Goal: Task Accomplishment & Management: Use online tool/utility

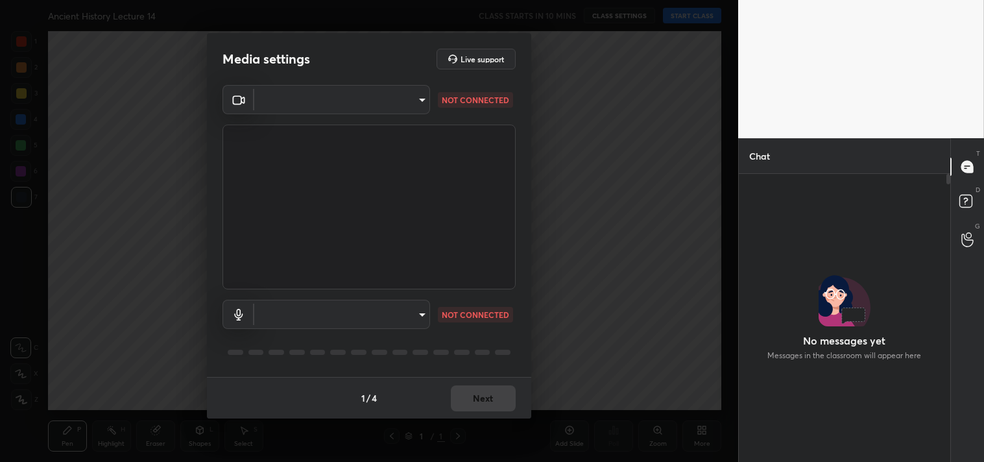
type input "7ec9bb56eb2b31a4c70addefc2309db67b4a47a9b487bd512d091c302c3c3067"
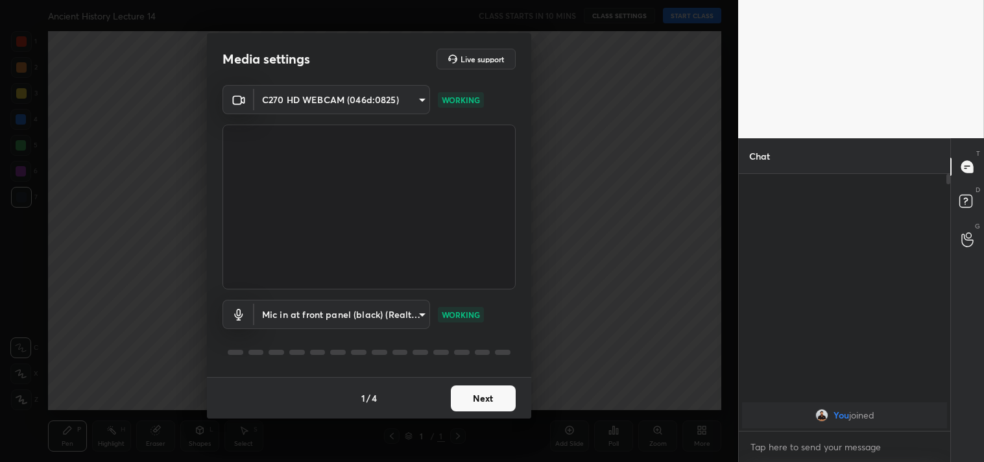
click at [362, 314] on body "1 2 3 4 5 6 7 C X Z C X Z E E Erase all H H Ancient History Lecture 14 CLASS ST…" at bounding box center [492, 231] width 984 height 462
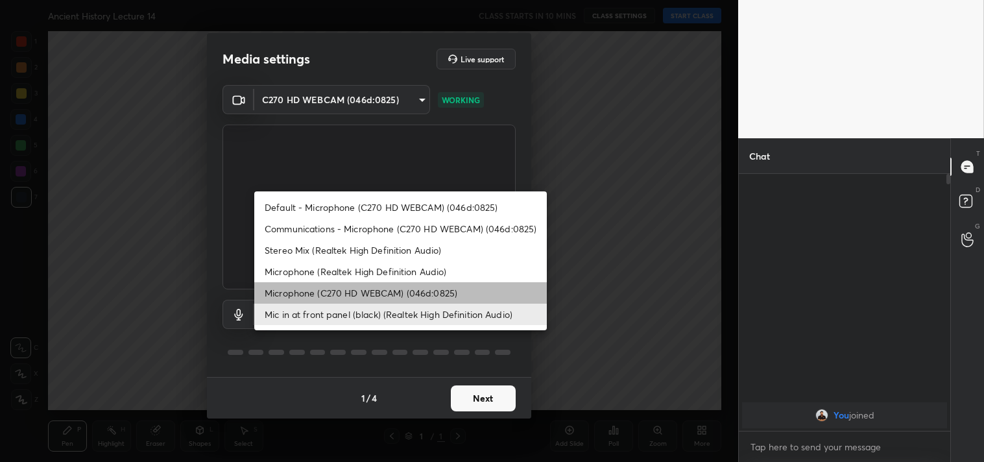
click at [361, 294] on li "Microphone (C270 HD WEBCAM) (046d:0825)" at bounding box center [400, 292] width 293 height 21
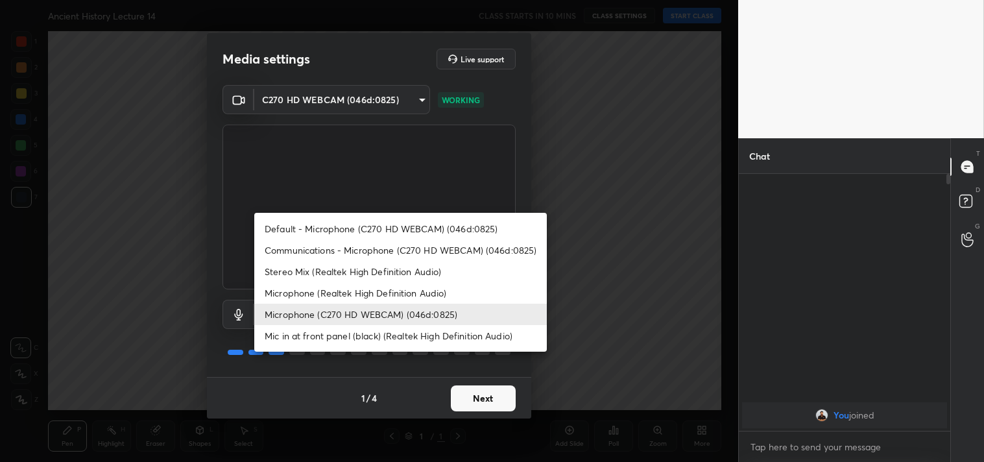
click at [361, 314] on body "1 2 3 4 5 6 7 C X Z C X Z E E Erase all H H Ancient History Lecture 14 CLASS ST…" at bounding box center [492, 231] width 984 height 462
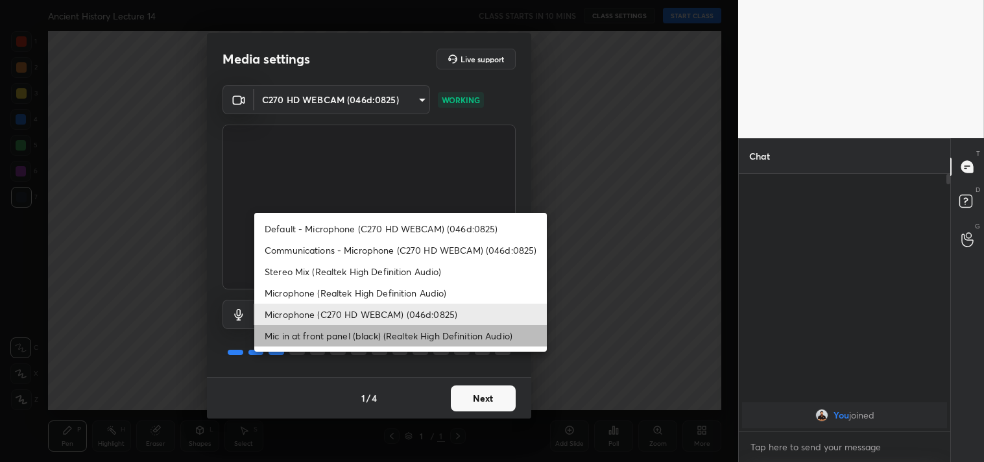
click at [365, 333] on li "Mic in at front panel (black) (Realtek High Definition Audio)" at bounding box center [400, 335] width 293 height 21
type input "4a875ac2fb1a689f1d67eef2f4f479b5c4ed765d2af545966df67847d3e6a11c"
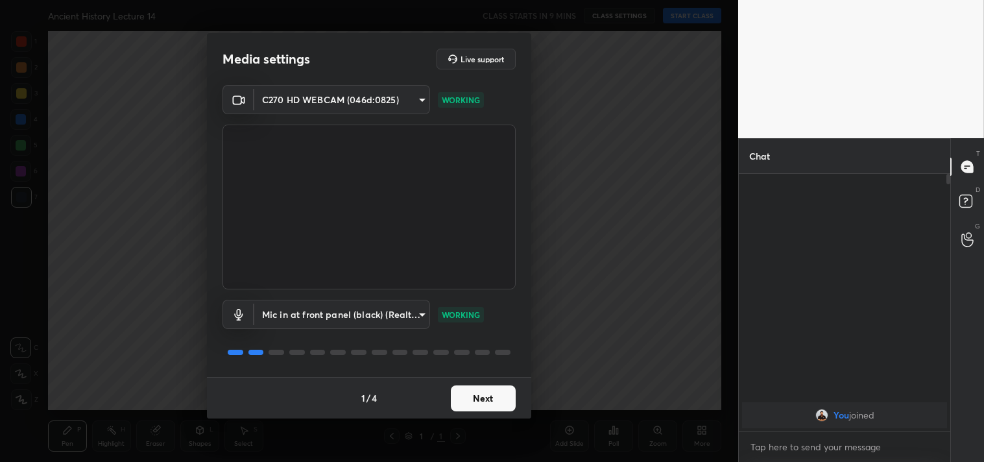
click at [489, 404] on button "Next" at bounding box center [483, 398] width 65 height 26
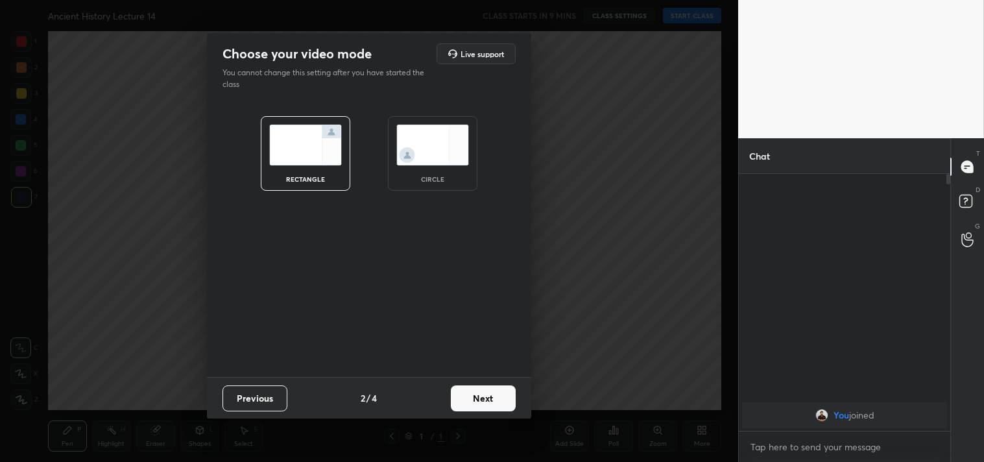
click at [498, 399] on button "Next" at bounding box center [483, 398] width 65 height 26
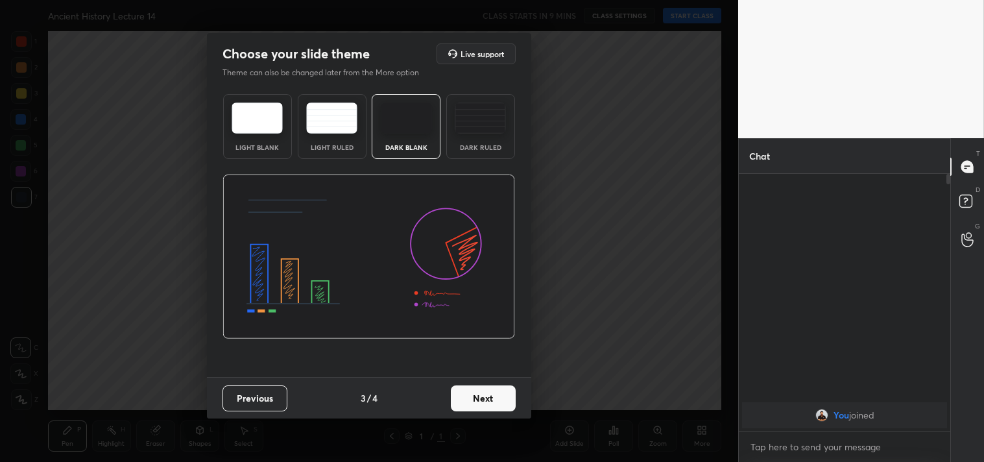
click at [498, 399] on button "Next" at bounding box center [483, 398] width 65 height 26
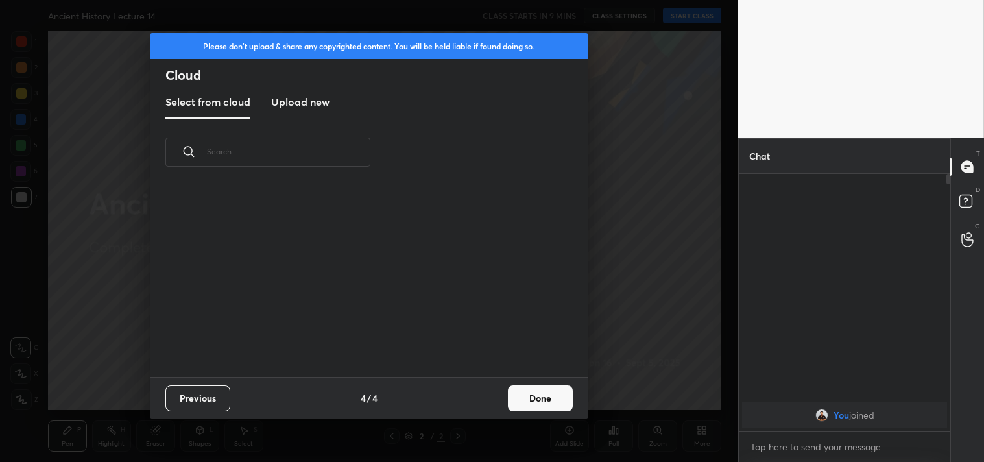
scroll to position [192, 417]
click at [557, 398] on button "Done" at bounding box center [540, 398] width 65 height 26
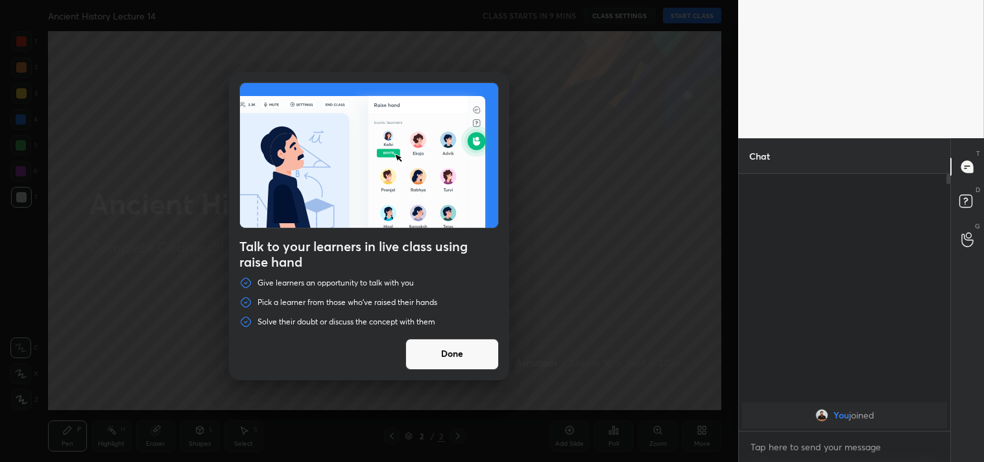
click at [457, 359] on button "Done" at bounding box center [452, 354] width 93 height 31
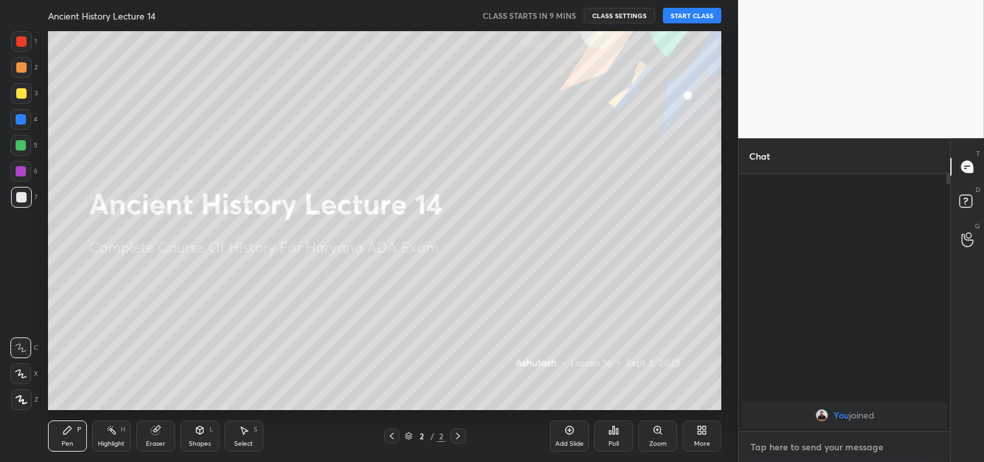
type textarea "x"
click at [779, 448] on textarea at bounding box center [844, 447] width 191 height 21
paste textarea "[URL][DOMAIN_NAME]"
type textarea "[URL][DOMAIN_NAME]"
type textarea "x"
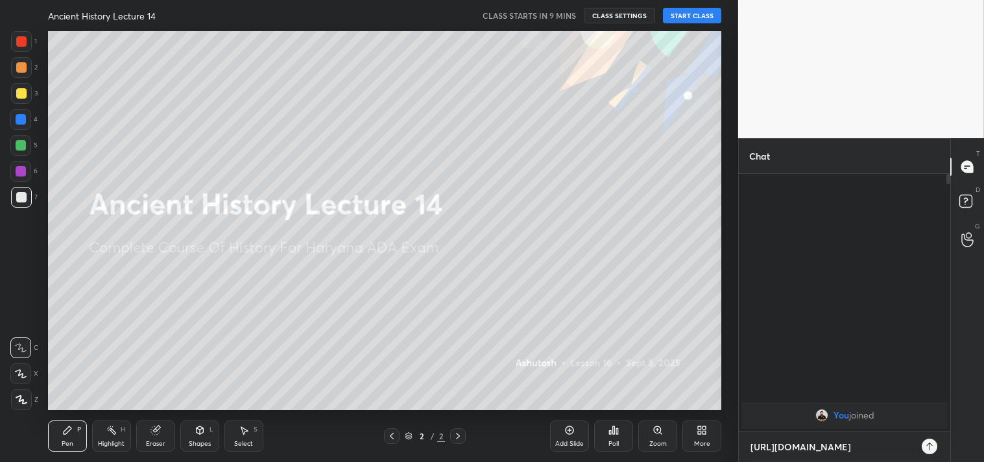
scroll to position [145, 208]
type textarea "[URL][DOMAIN_NAME]"
type textarea "x"
click at [932, 445] on icon at bounding box center [930, 446] width 10 height 10
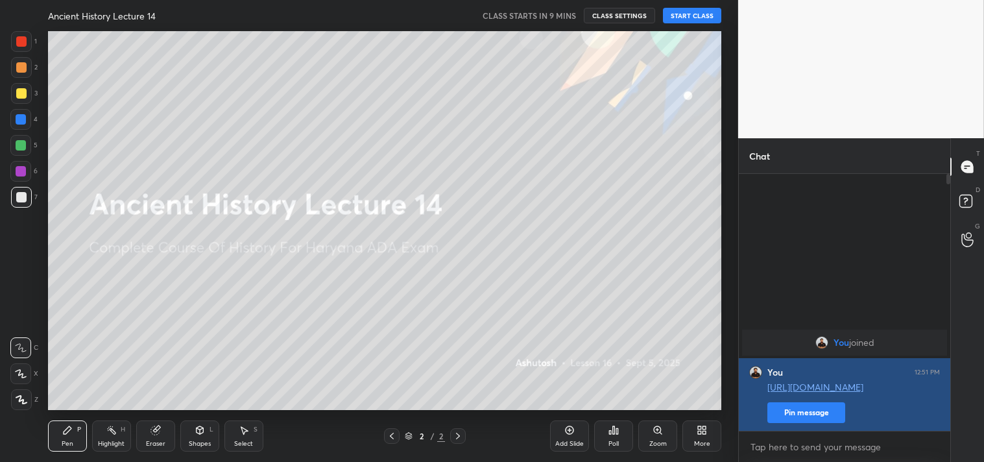
click at [809, 412] on button "Pin message" at bounding box center [807, 412] width 78 height 21
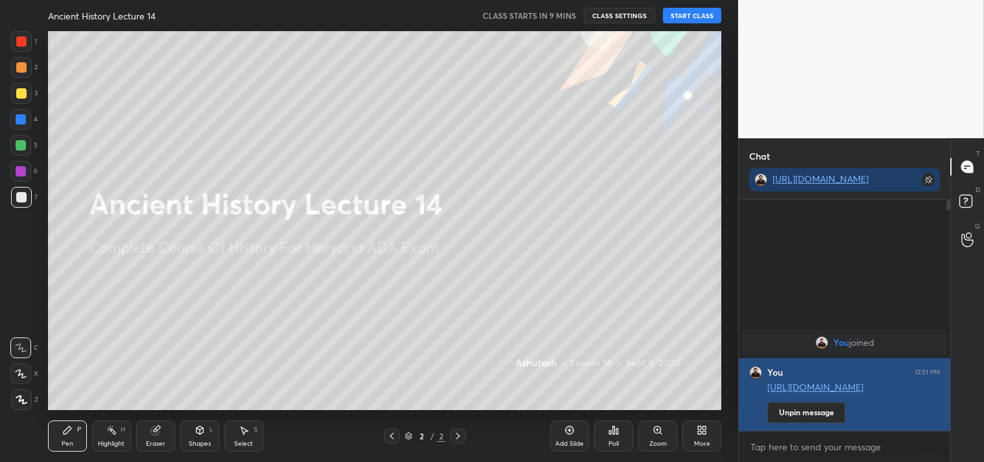
scroll to position [119, 208]
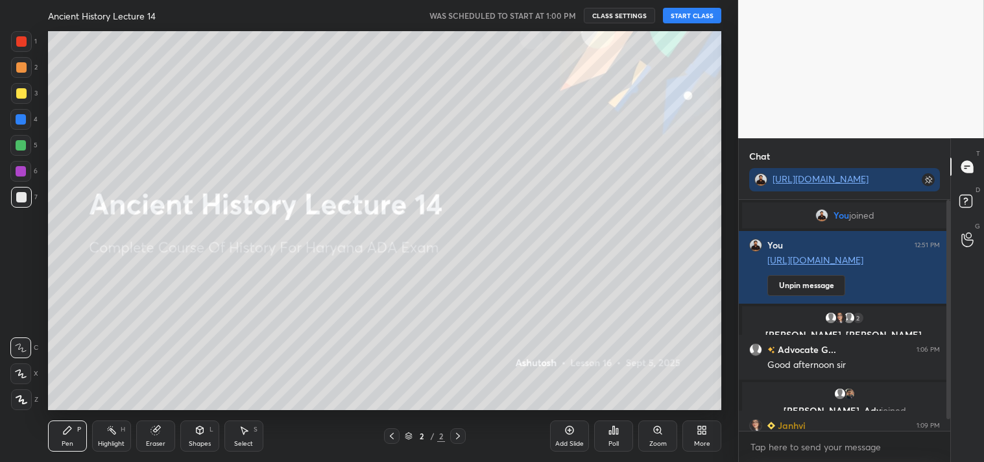
click at [701, 20] on button "START CLASS" at bounding box center [692, 16] width 58 height 16
drag, startPoint x: 951, startPoint y: 338, endPoint x: 948, endPoint y: 361, distance: 23.5
click at [949, 361] on div "Chat [URL][DOMAIN_NAME] You joined You 12:51 PM [URL][DOMAIN_NAME] Unpin messag…" at bounding box center [861, 300] width 246 height 324
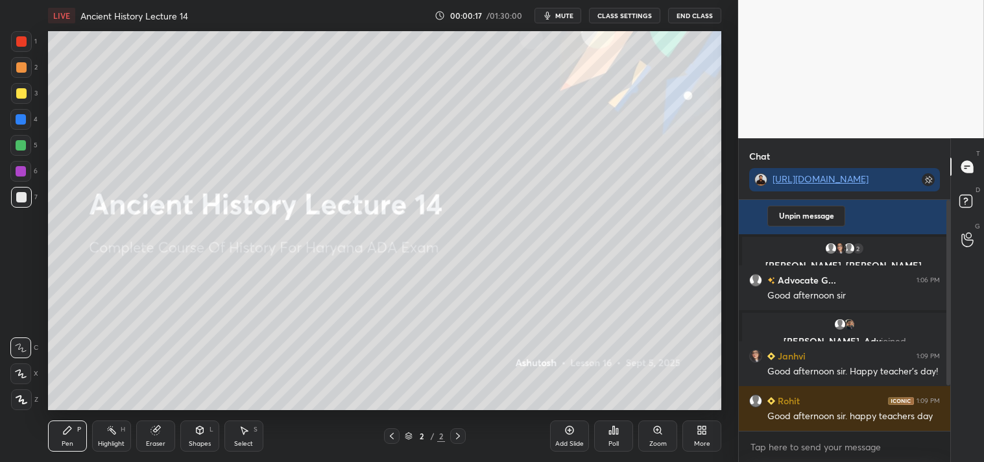
drag, startPoint x: 950, startPoint y: 348, endPoint x: 950, endPoint y: 387, distance: 38.9
click at [950, 382] on div at bounding box center [949, 292] width 4 height 185
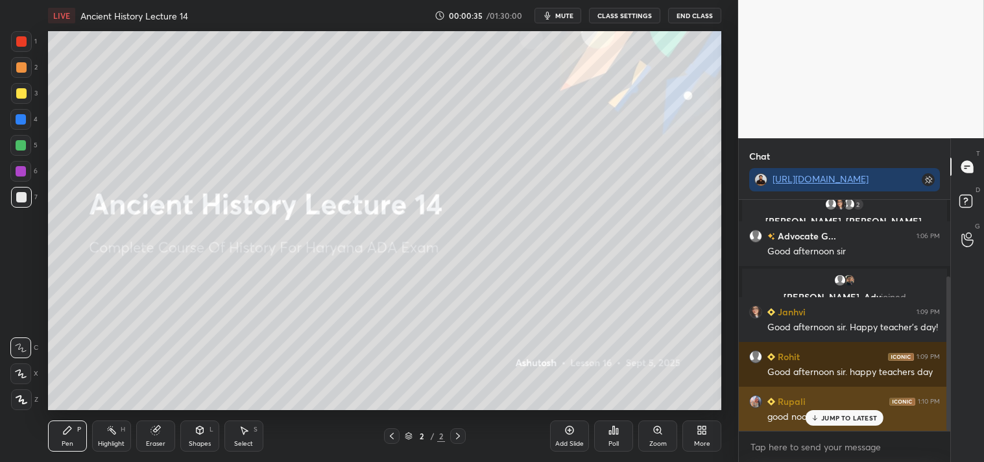
click at [835, 420] on p "JUMP TO LATEST" at bounding box center [849, 418] width 56 height 8
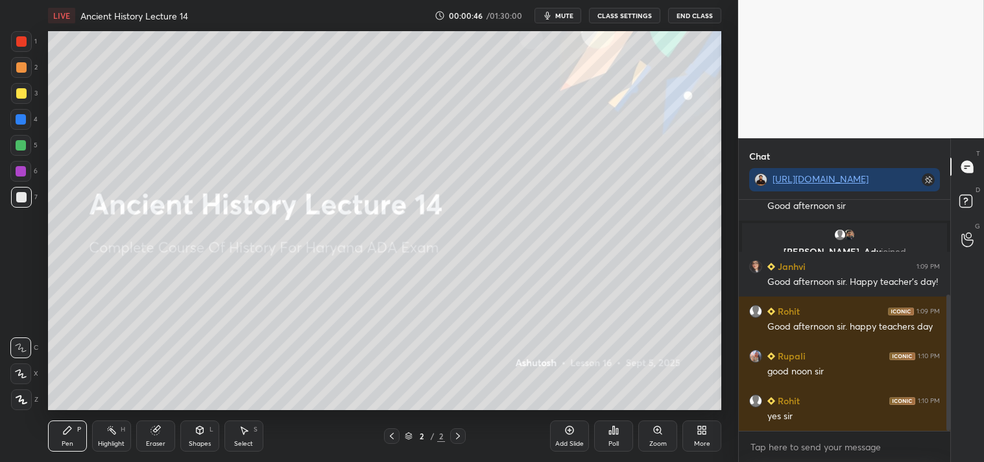
scroll to position [204, 0]
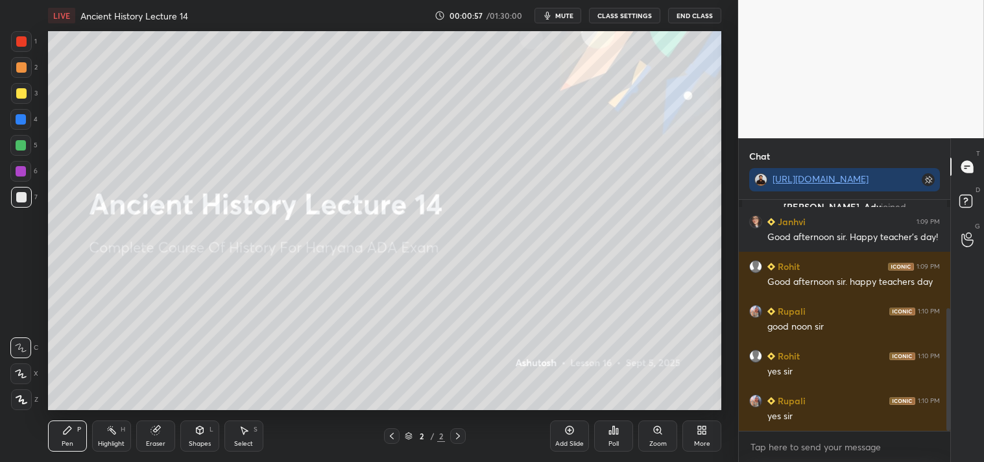
click at [578, 435] on div "Add Slide" at bounding box center [569, 435] width 39 height 31
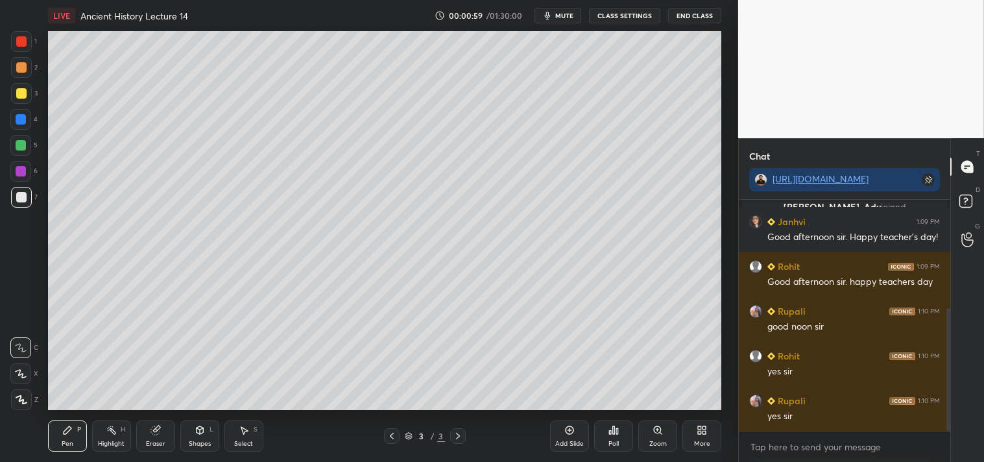
scroll to position [217, 0]
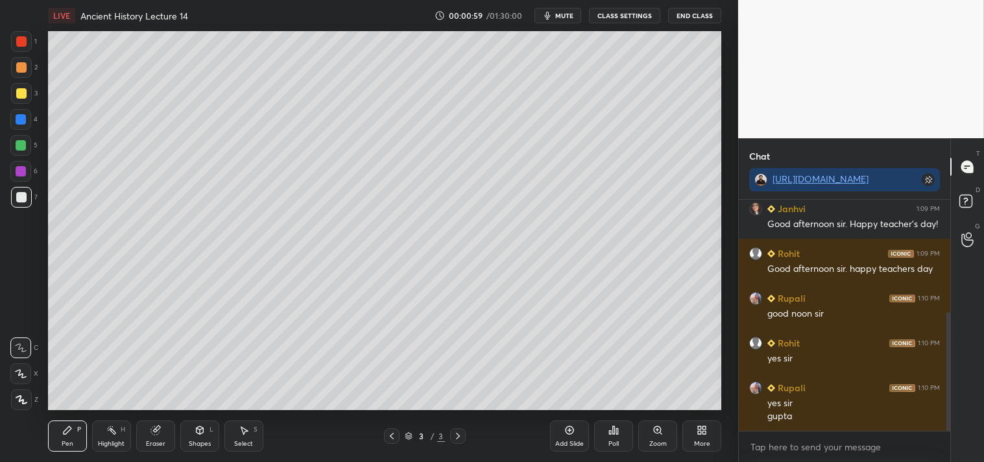
click at [25, 89] on div at bounding box center [21, 93] width 10 height 10
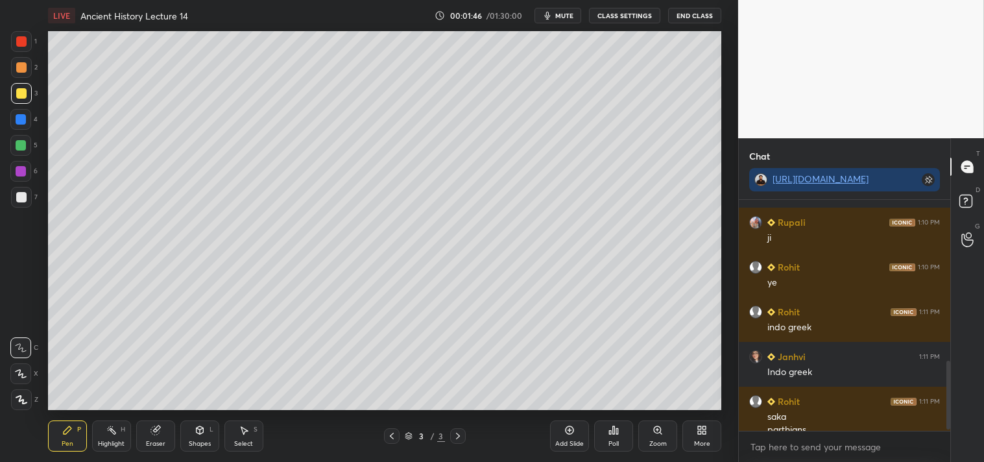
scroll to position [542, 0]
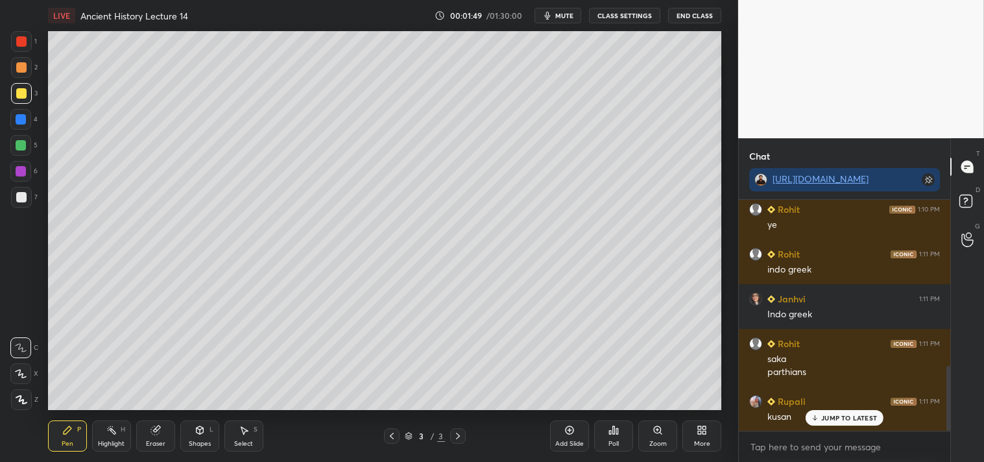
click at [845, 419] on p "JUMP TO LATEST" at bounding box center [849, 418] width 56 height 8
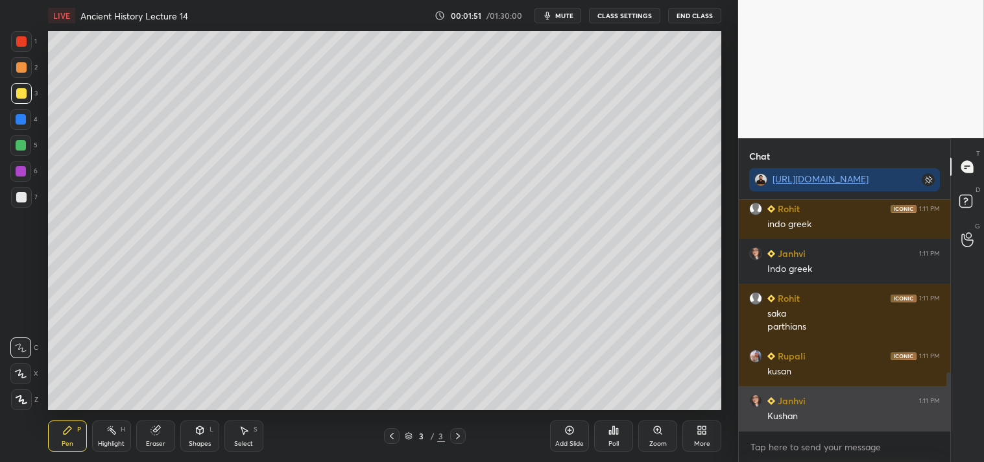
scroll to position [677, 0]
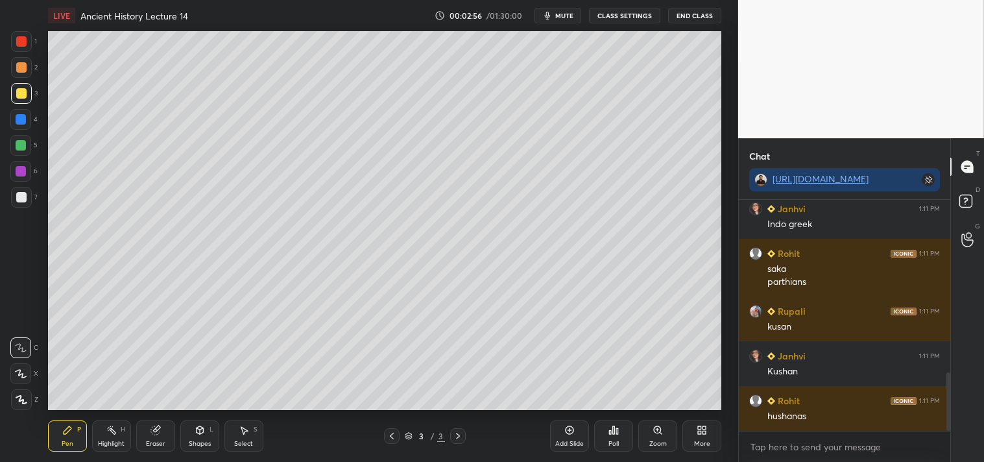
click at [24, 195] on div at bounding box center [21, 197] width 10 height 10
click at [17, 86] on div at bounding box center [21, 93] width 21 height 21
click at [20, 199] on div at bounding box center [21, 197] width 10 height 10
click at [722, 360] on div "Setting up your live class Poll for secs No correct answer Start poll" at bounding box center [385, 220] width 687 height 379
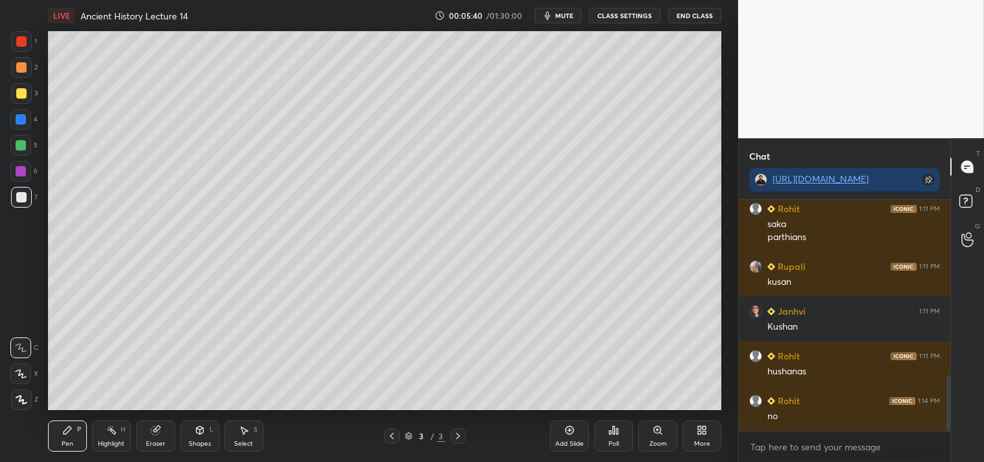
scroll to position [767, 0]
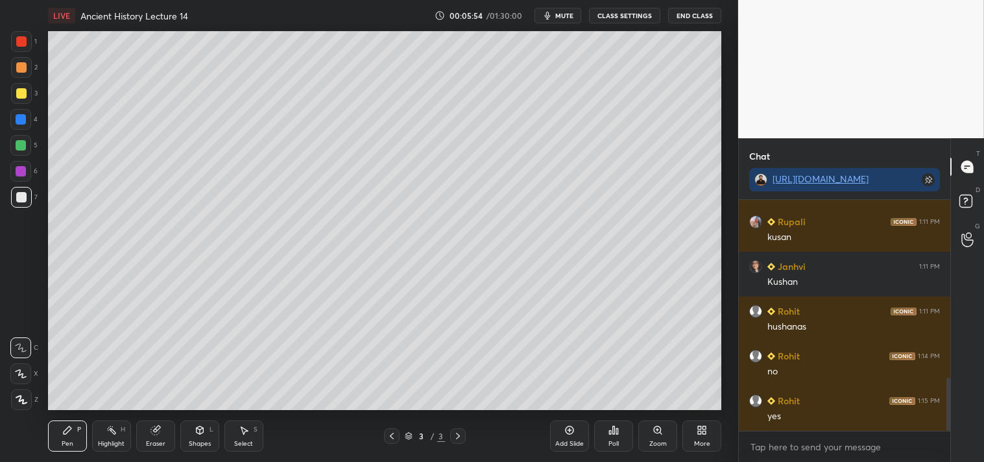
click at [566, 433] on icon at bounding box center [570, 430] width 10 height 10
click at [18, 93] on div at bounding box center [21, 93] width 10 height 10
click at [20, 197] on div at bounding box center [21, 197] width 10 height 10
click at [394, 439] on icon at bounding box center [392, 436] width 10 height 10
click at [461, 435] on icon at bounding box center [458, 436] width 10 height 10
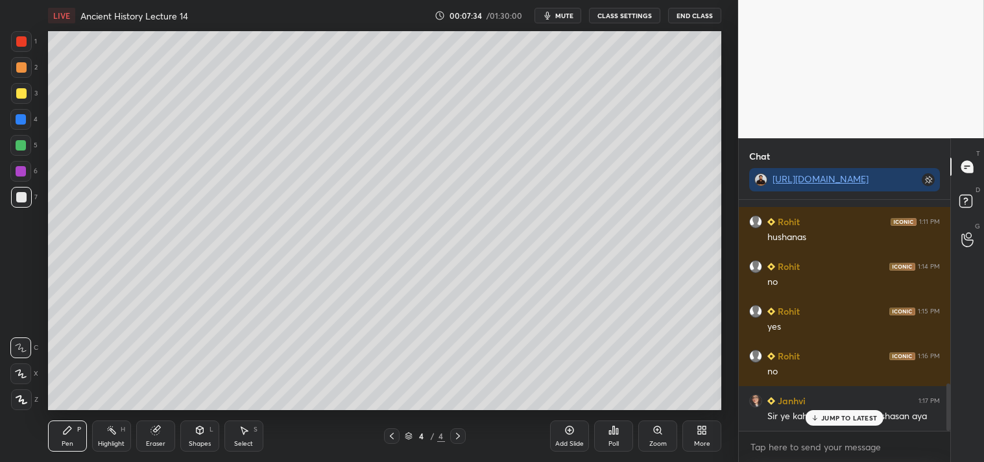
scroll to position [901, 0]
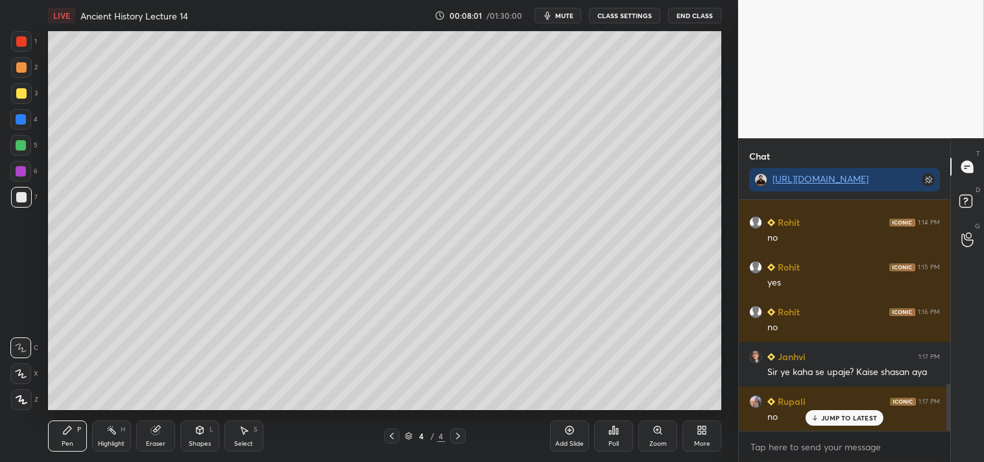
click at [23, 91] on div at bounding box center [21, 93] width 10 height 10
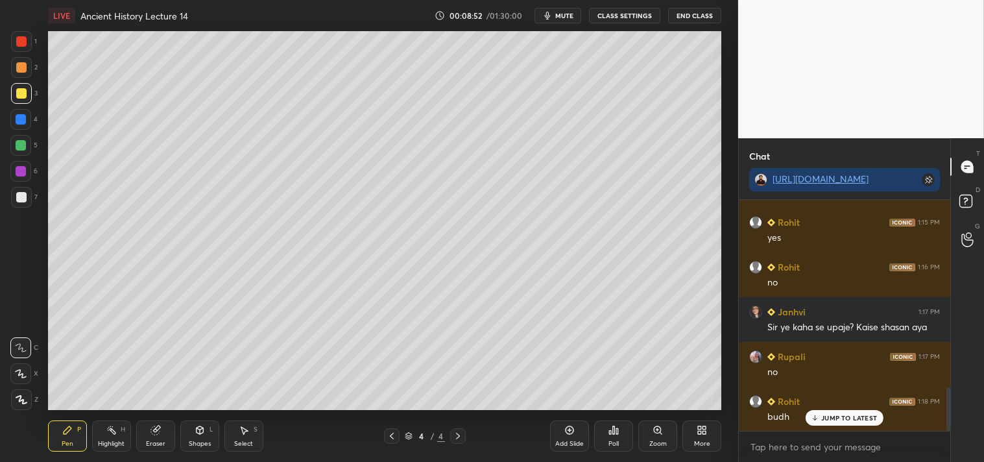
scroll to position [990, 0]
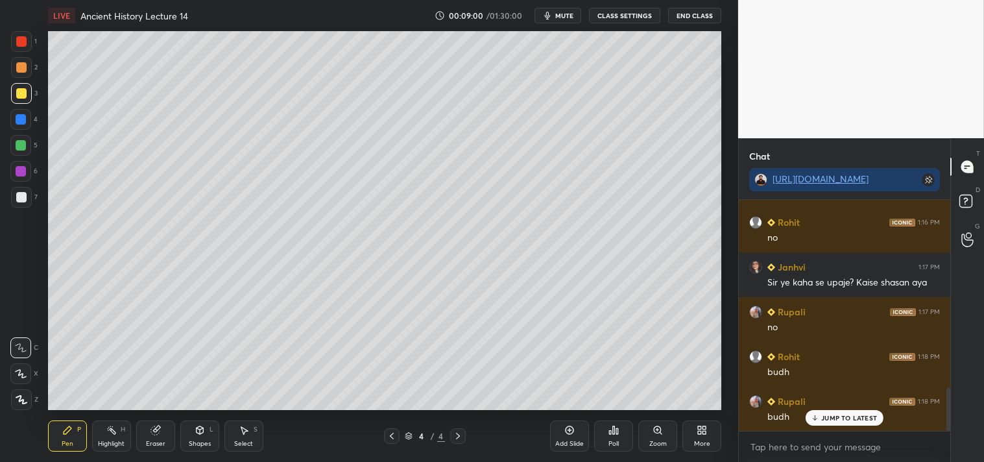
click at [18, 195] on div at bounding box center [21, 197] width 10 height 10
click at [19, 93] on div at bounding box center [21, 93] width 10 height 10
click at [20, 195] on div at bounding box center [21, 197] width 10 height 10
drag, startPoint x: 16, startPoint y: 119, endPoint x: 12, endPoint y: 114, distance: 6.9
click at [17, 121] on div at bounding box center [21, 119] width 10 height 10
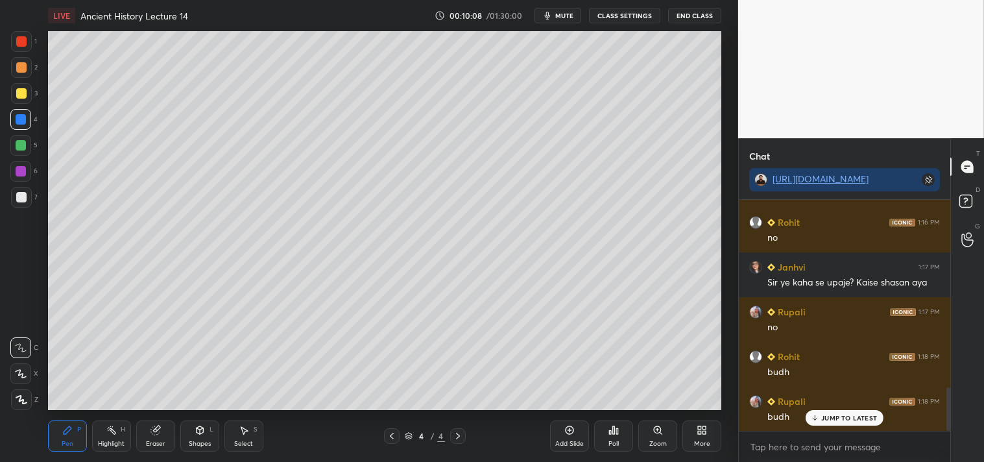
click at [152, 441] on div "Eraser" at bounding box center [155, 444] width 19 height 6
click at [59, 437] on div "Pen P" at bounding box center [67, 435] width 39 height 31
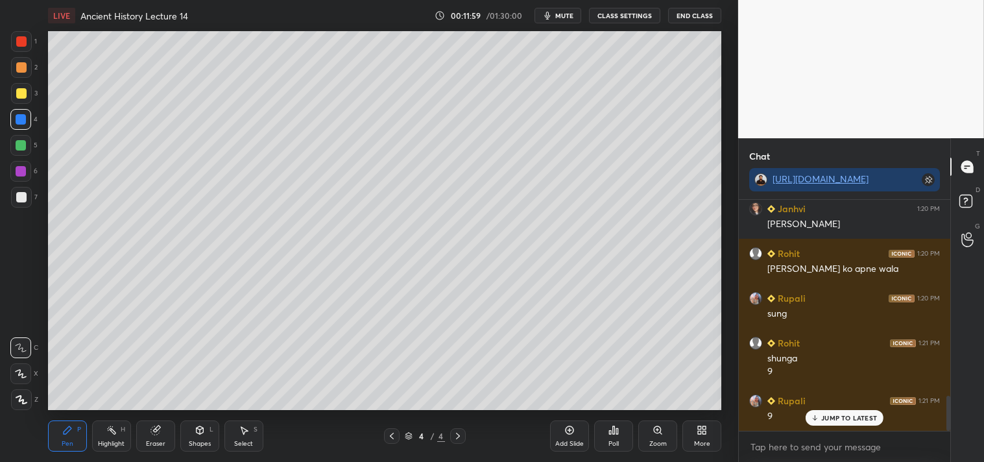
scroll to position [1303, 0]
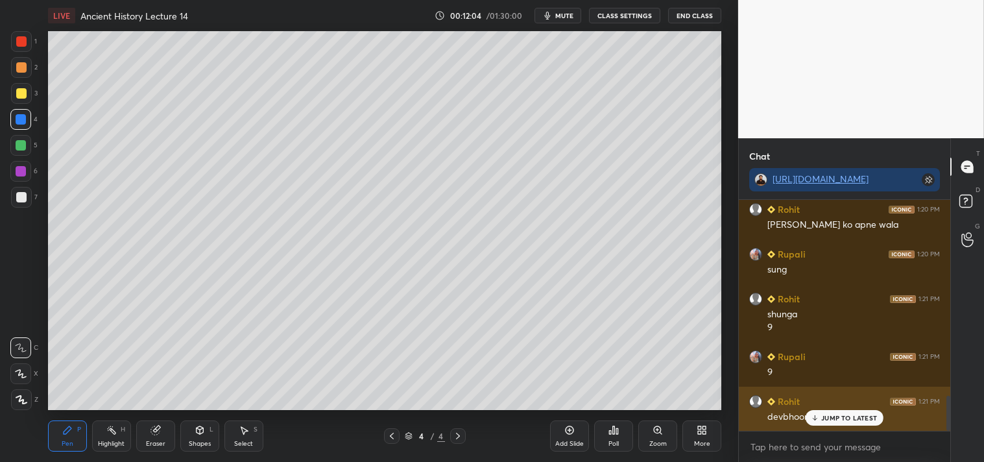
click at [847, 417] on p "JUMP TO LATEST" at bounding box center [849, 418] width 56 height 8
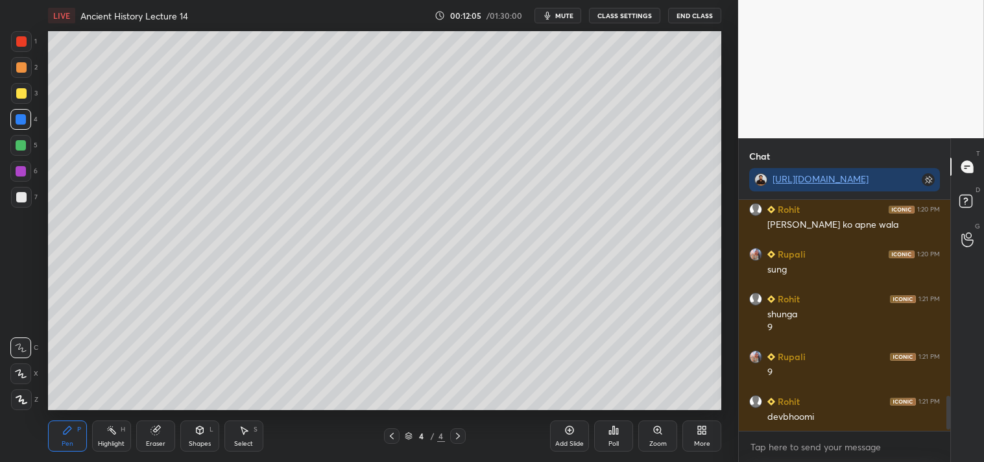
scroll to position [1348, 0]
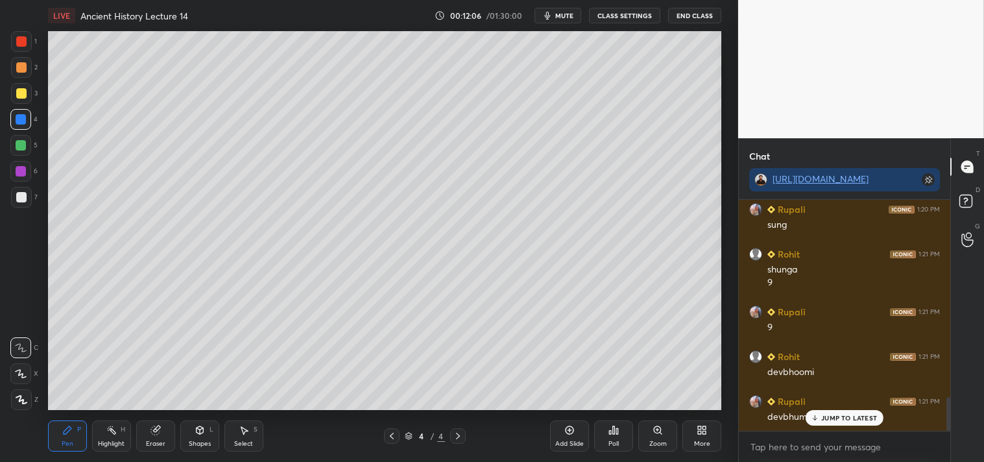
click at [846, 414] on p "JUMP TO LATEST" at bounding box center [849, 418] width 56 height 8
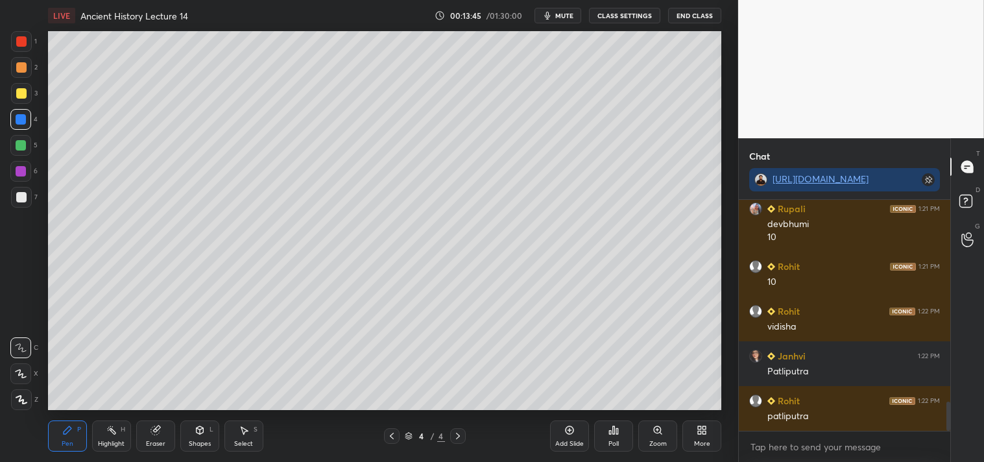
scroll to position [1585, 0]
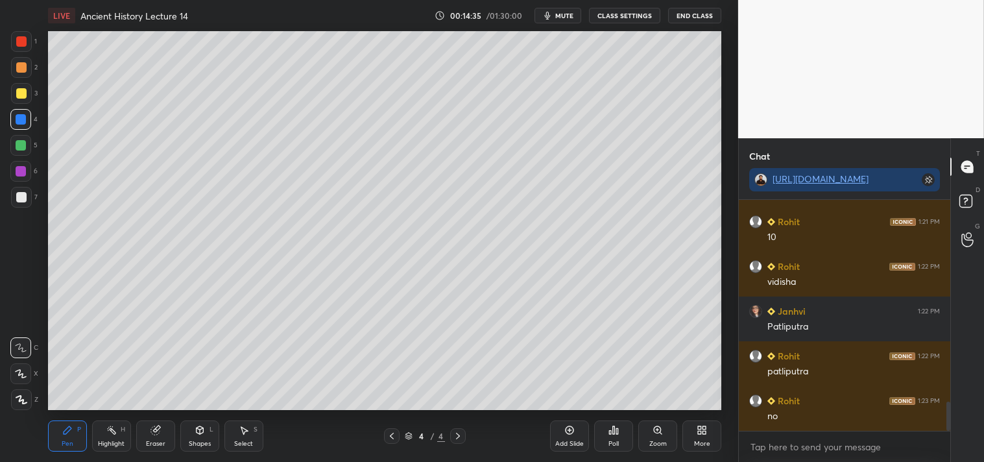
click at [578, 433] on div "Add Slide" at bounding box center [569, 435] width 39 height 31
click at [17, 91] on div at bounding box center [21, 93] width 10 height 10
click at [25, 193] on div at bounding box center [21, 197] width 10 height 10
click at [158, 433] on icon at bounding box center [156, 430] width 10 height 10
click at [59, 432] on div "Pen P" at bounding box center [67, 435] width 39 height 31
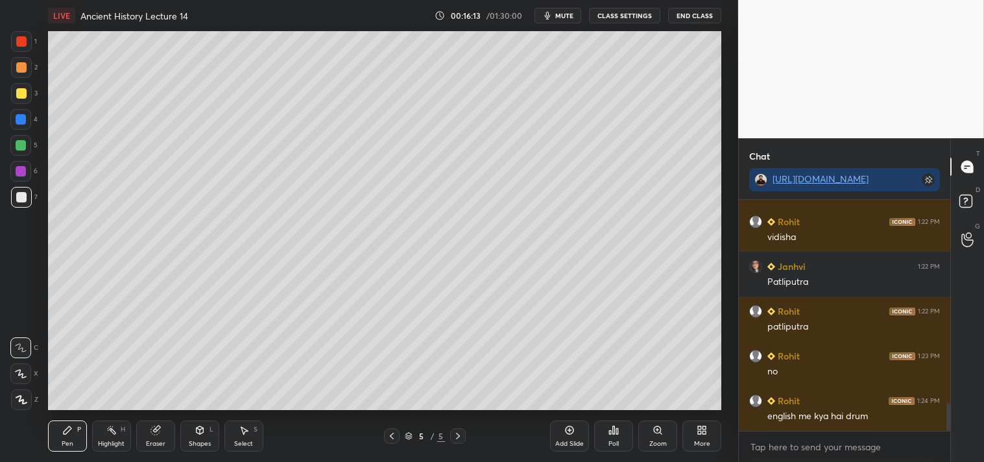
scroll to position [1675, 0]
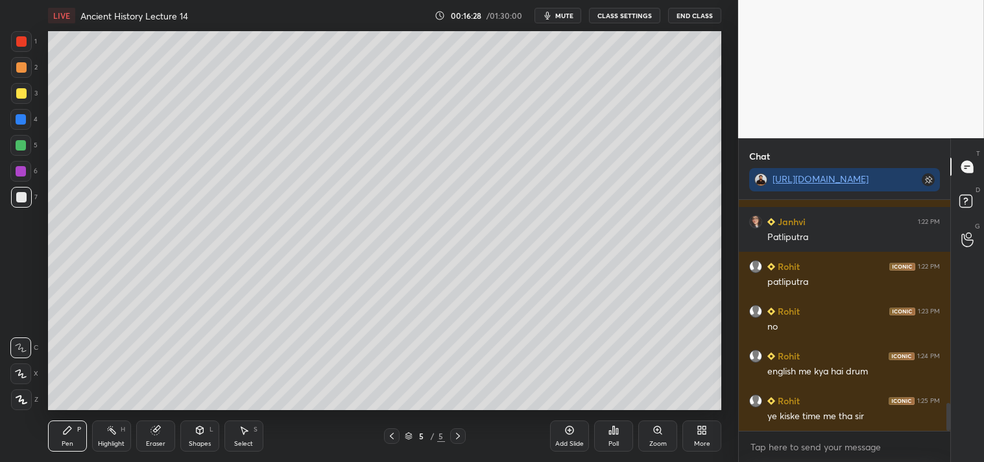
click at [21, 99] on div at bounding box center [21, 93] width 21 height 21
click at [20, 197] on div at bounding box center [21, 197] width 10 height 10
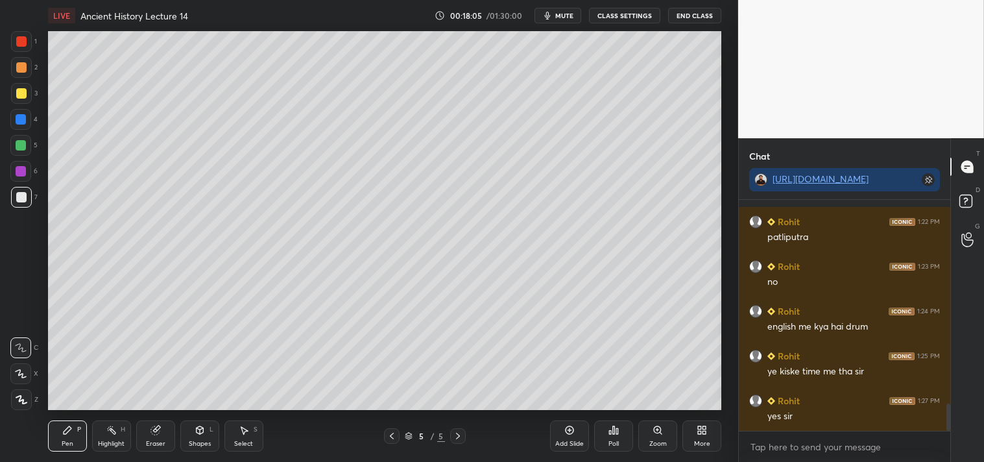
click at [20, 91] on div at bounding box center [21, 93] width 10 height 10
click at [21, 195] on div at bounding box center [21, 197] width 10 height 10
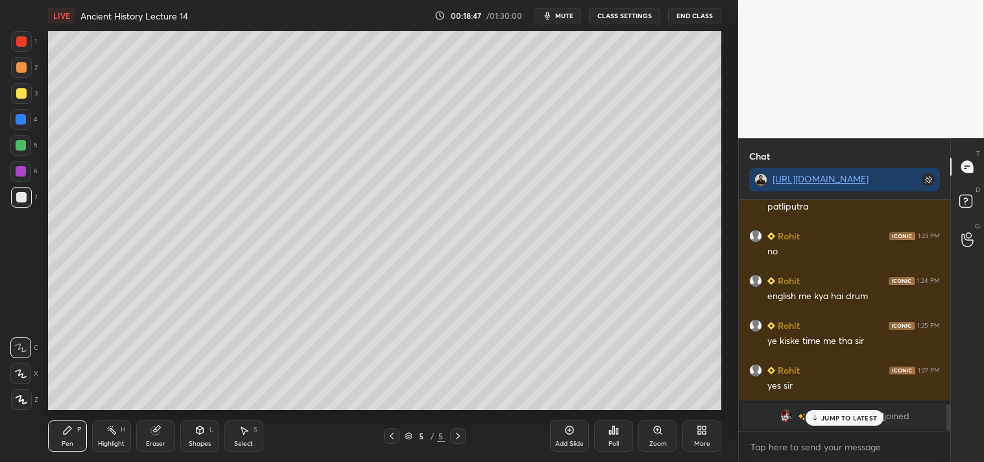
click at [835, 409] on div "[PERSON_NAME] joined" at bounding box center [844, 416] width 205 height 26
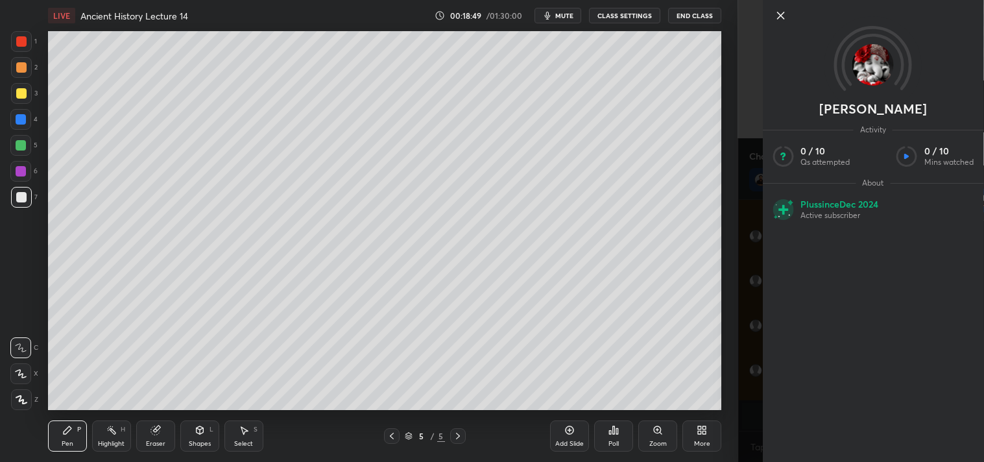
drag, startPoint x: 781, startPoint y: 18, endPoint x: 757, endPoint y: 49, distance: 38.4
click at [781, 19] on icon at bounding box center [781, 16] width 16 height 16
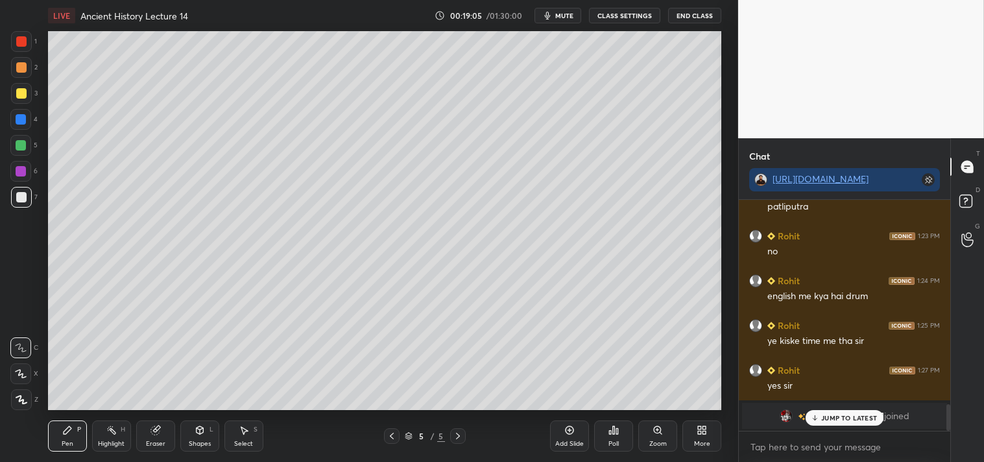
click at [848, 419] on p "JUMP TO LATEST" at bounding box center [849, 418] width 56 height 8
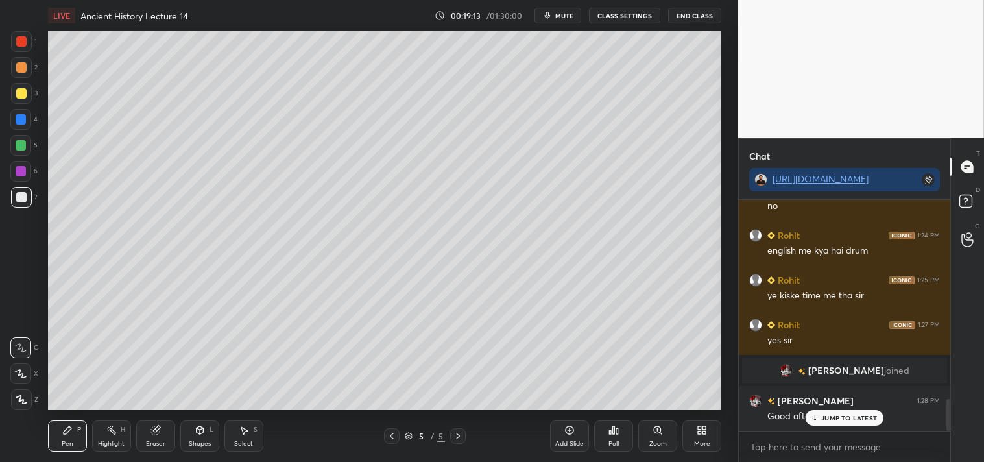
scroll to position [1450, 0]
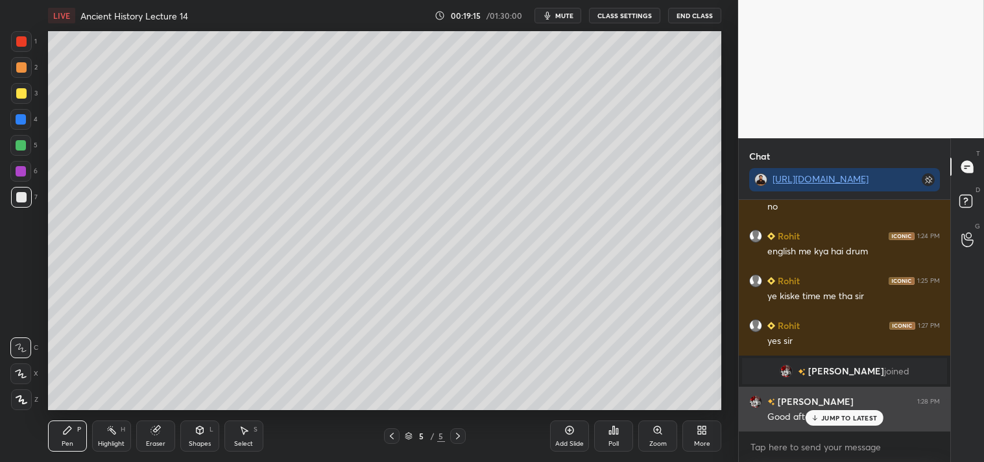
click at [852, 417] on p "JUMP TO LATEST" at bounding box center [849, 418] width 56 height 8
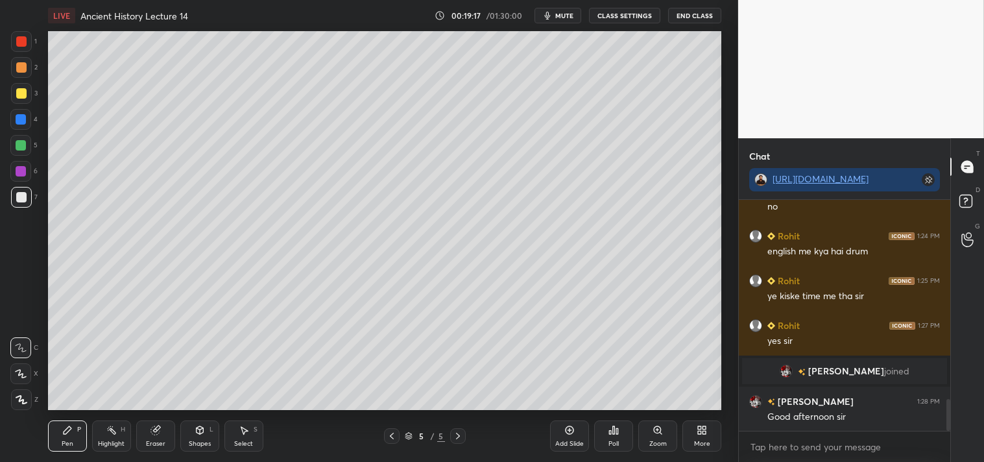
click at [572, 435] on icon at bounding box center [570, 430] width 10 height 10
drag, startPoint x: 22, startPoint y: 95, endPoint x: 18, endPoint y: 90, distance: 7.0
click at [22, 96] on div at bounding box center [21, 93] width 10 height 10
click at [17, 199] on div at bounding box center [21, 197] width 10 height 10
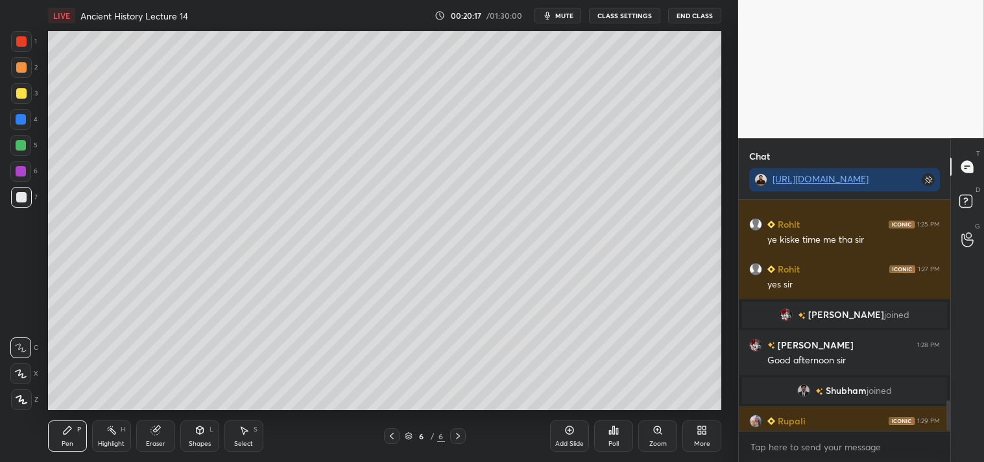
scroll to position [1502, 0]
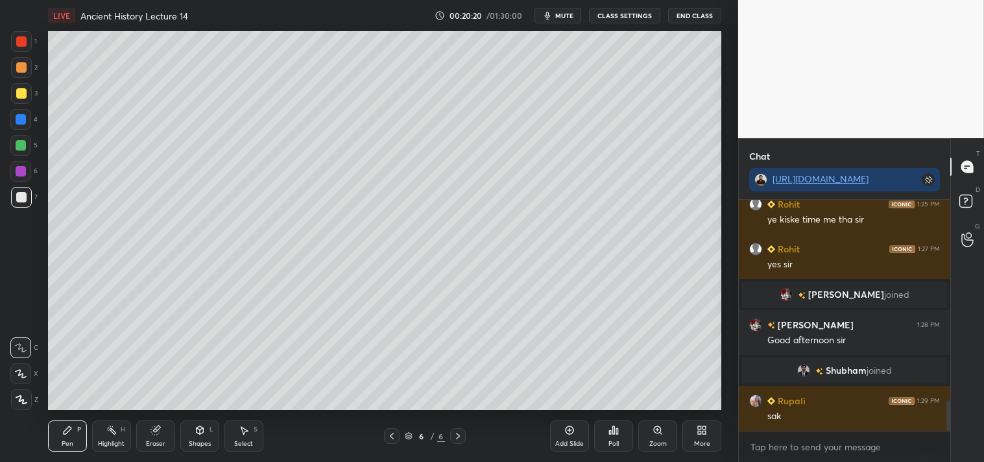
click at [567, 435] on icon at bounding box center [570, 430] width 10 height 10
drag, startPoint x: 21, startPoint y: 84, endPoint x: 19, endPoint y: 75, distance: 9.8
click at [21, 85] on div at bounding box center [21, 93] width 21 height 21
click at [152, 441] on div "Eraser" at bounding box center [155, 444] width 19 height 6
click at [69, 441] on div "Pen" at bounding box center [68, 444] width 12 height 6
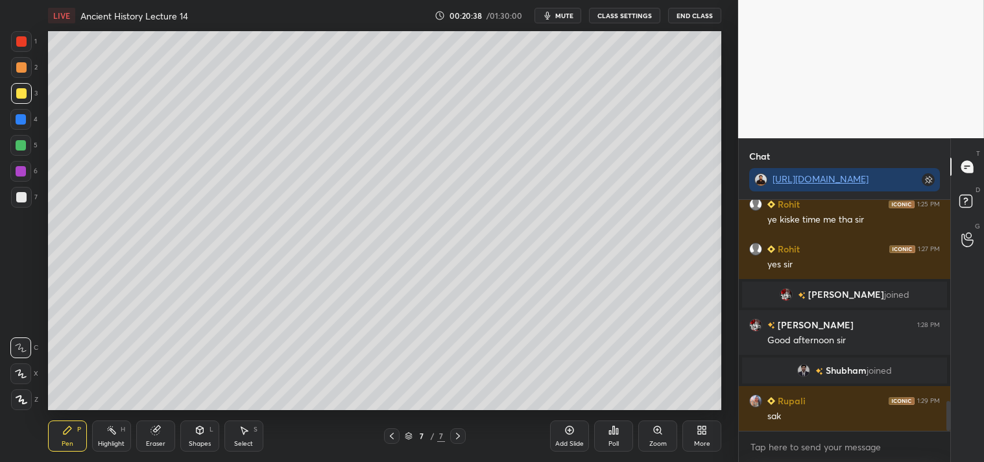
scroll to position [1547, 0]
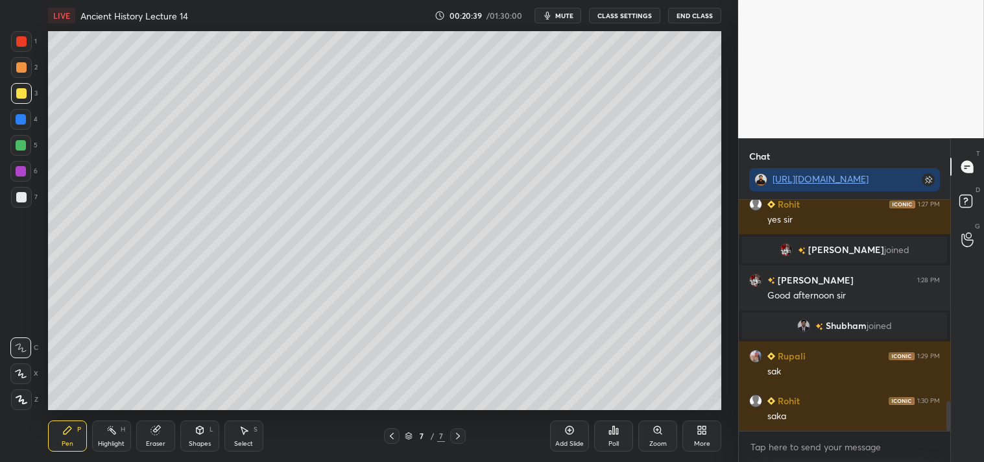
click at [27, 193] on div at bounding box center [21, 197] width 21 height 21
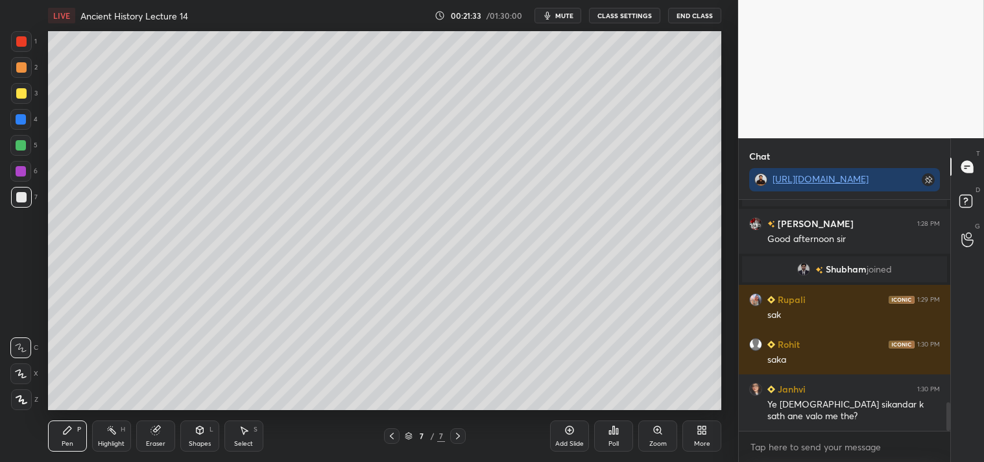
scroll to position [1648, 0]
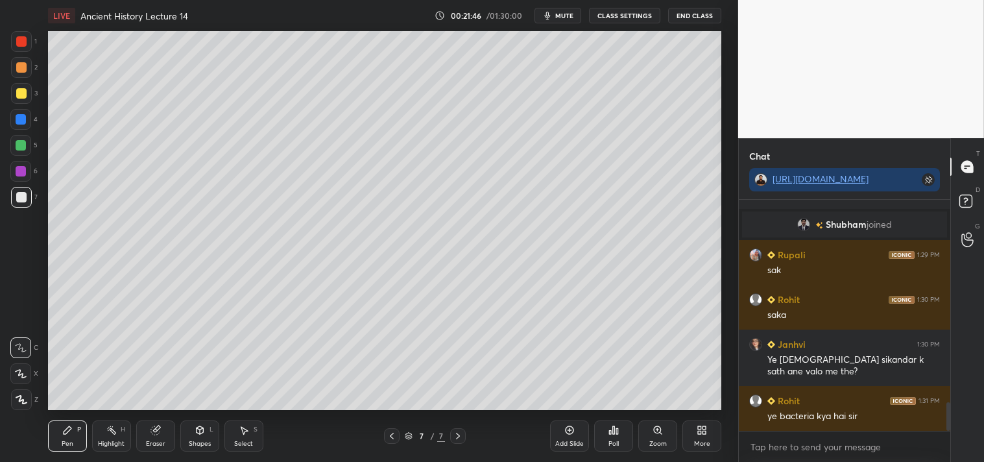
click at [408, 437] on icon at bounding box center [409, 436] width 8 height 8
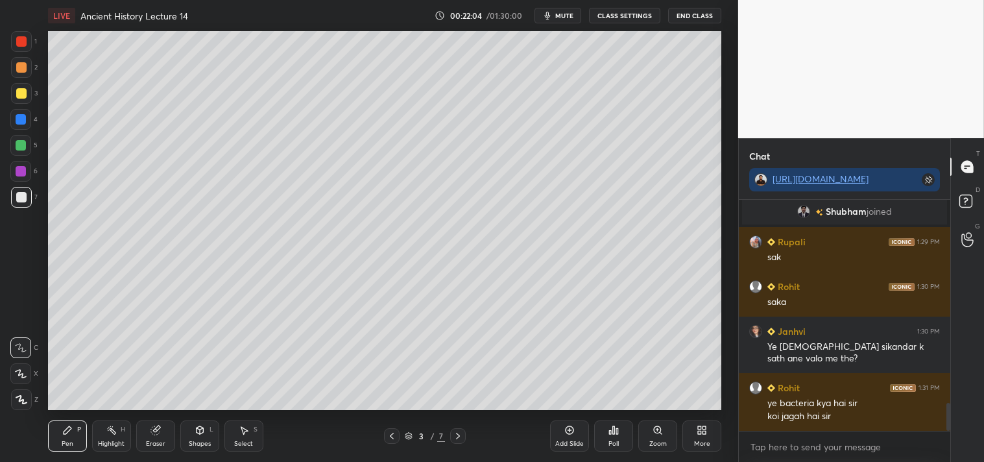
scroll to position [1674, 0]
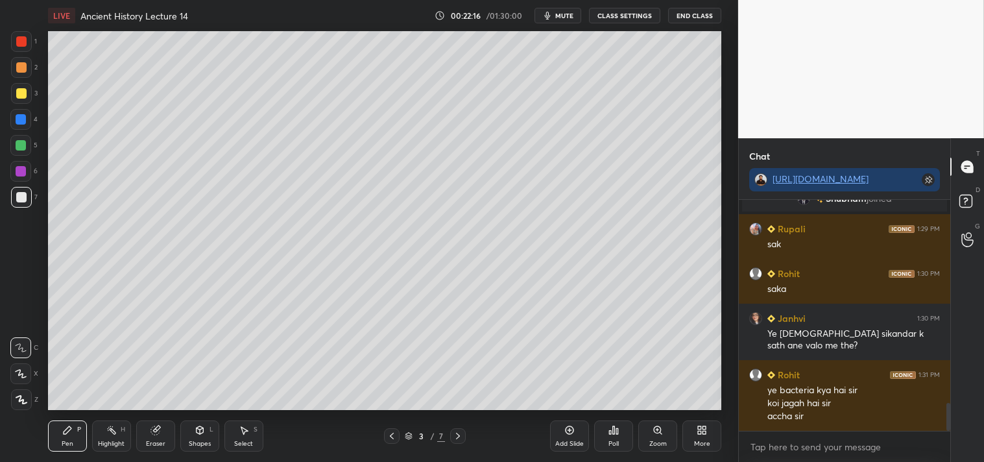
click at [459, 440] on icon at bounding box center [458, 436] width 10 height 10
click at [459, 438] on icon at bounding box center [458, 436] width 10 height 10
click at [459, 437] on icon at bounding box center [458, 436] width 10 height 10
click at [461, 437] on icon at bounding box center [458, 436] width 10 height 10
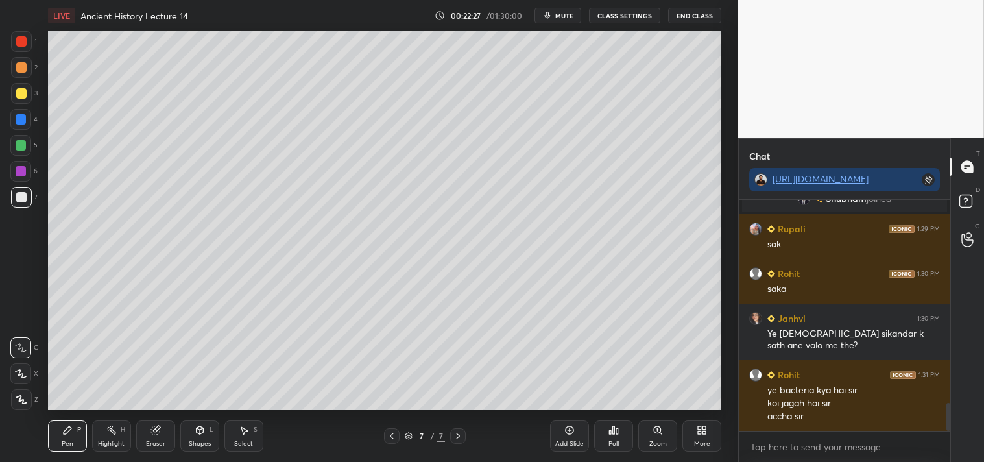
click at [19, 94] on div at bounding box center [21, 93] width 10 height 10
click at [23, 195] on div at bounding box center [21, 197] width 10 height 10
click at [22, 92] on div at bounding box center [21, 93] width 10 height 10
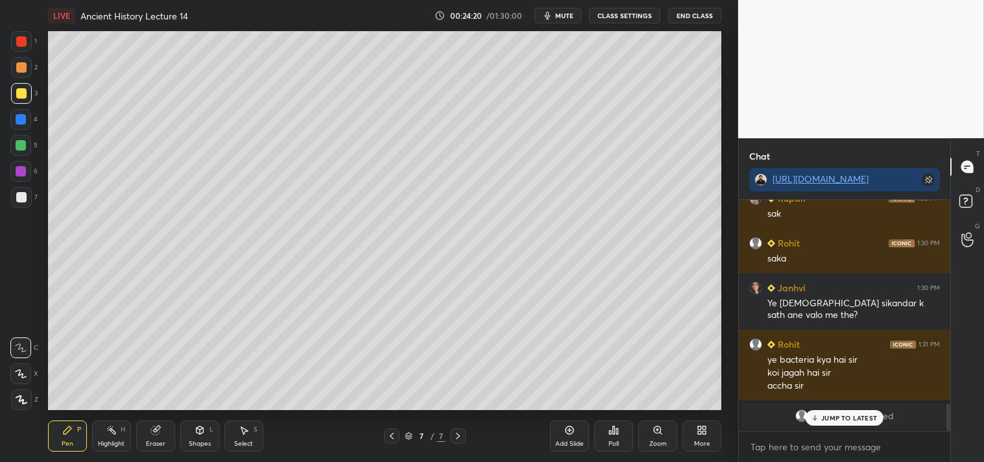
click at [851, 419] on p "JUMP TO LATEST" at bounding box center [849, 418] width 56 height 8
click at [23, 124] on div at bounding box center [21, 119] width 10 height 10
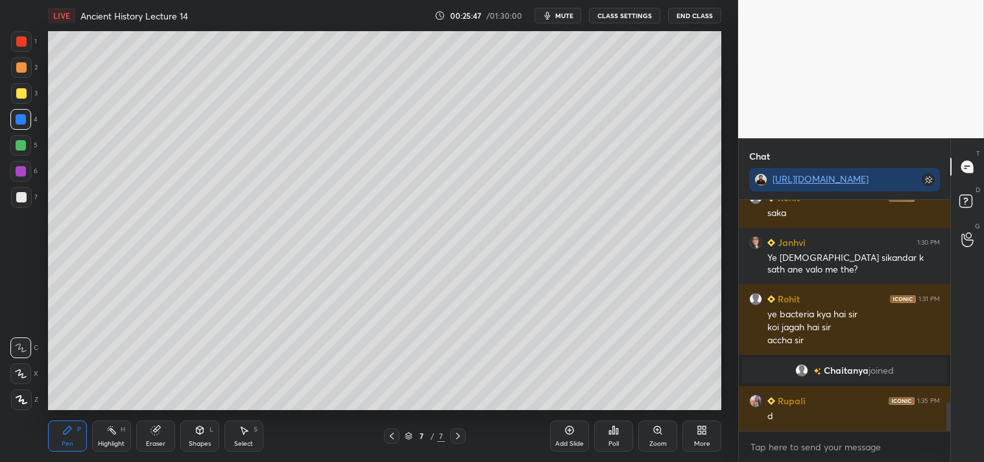
scroll to position [1650, 0]
click at [27, 201] on div at bounding box center [21, 197] width 21 height 21
click at [575, 435] on div "Add Slide" at bounding box center [569, 435] width 39 height 31
click at [19, 94] on div at bounding box center [21, 93] width 10 height 10
click at [23, 198] on div at bounding box center [21, 197] width 10 height 10
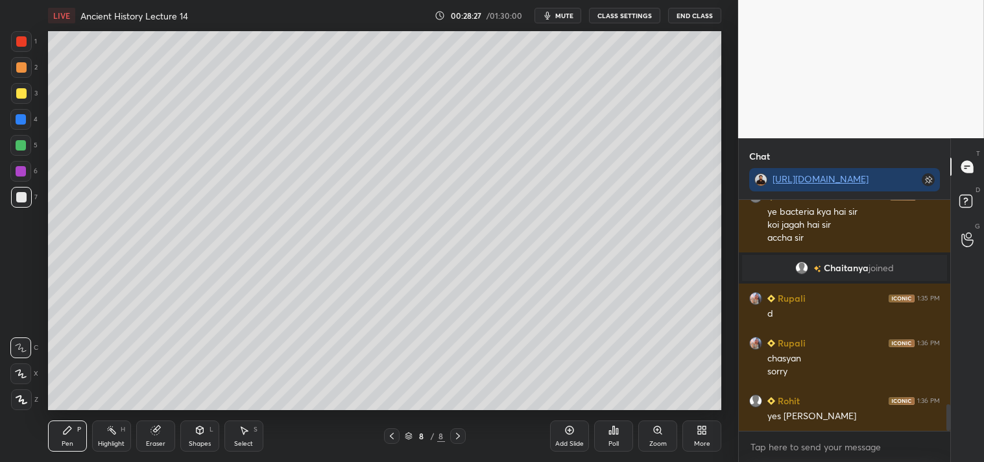
scroll to position [1797, 0]
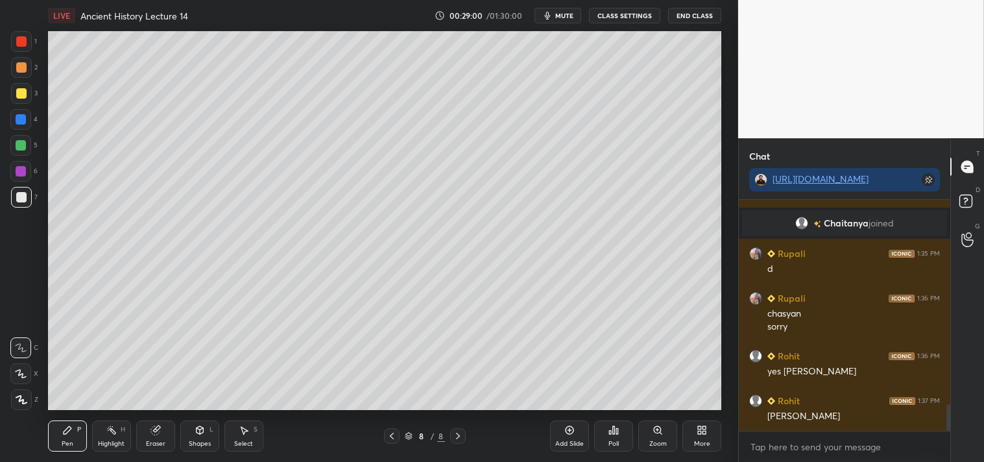
click at [27, 92] on div at bounding box center [21, 93] width 21 height 21
click at [23, 192] on div at bounding box center [21, 197] width 10 height 10
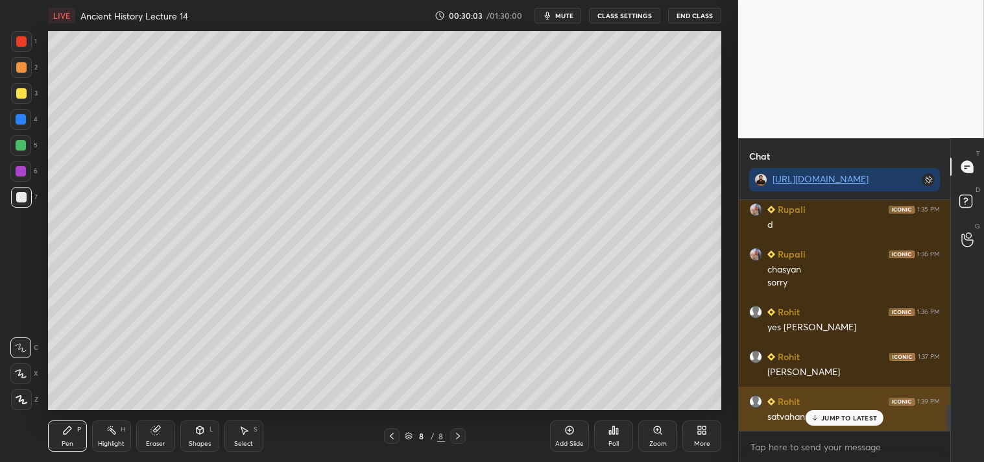
click at [849, 414] on p "JUMP TO LATEST" at bounding box center [849, 418] width 56 height 8
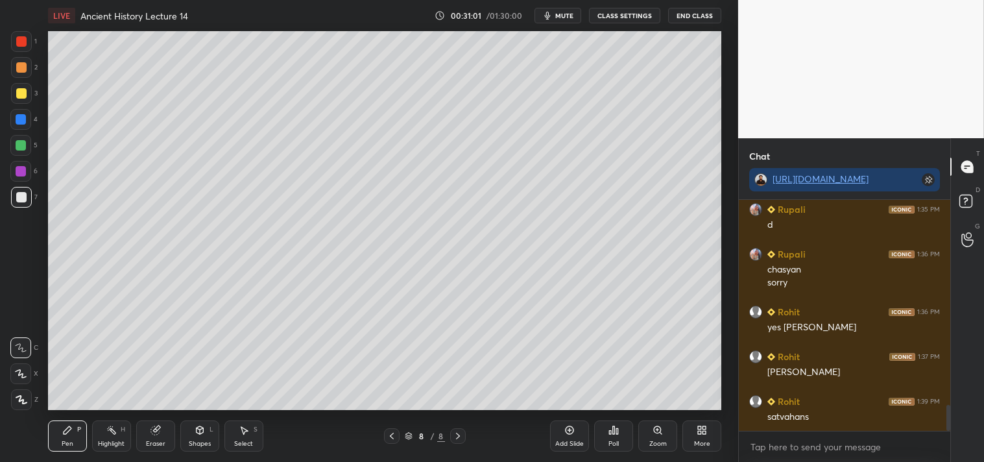
click at [572, 438] on div "Add Slide" at bounding box center [569, 435] width 39 height 31
click at [154, 441] on div "Eraser" at bounding box center [155, 444] width 19 height 6
click at [69, 442] on div "Pen" at bounding box center [68, 444] width 12 height 6
click at [26, 91] on div at bounding box center [21, 93] width 10 height 10
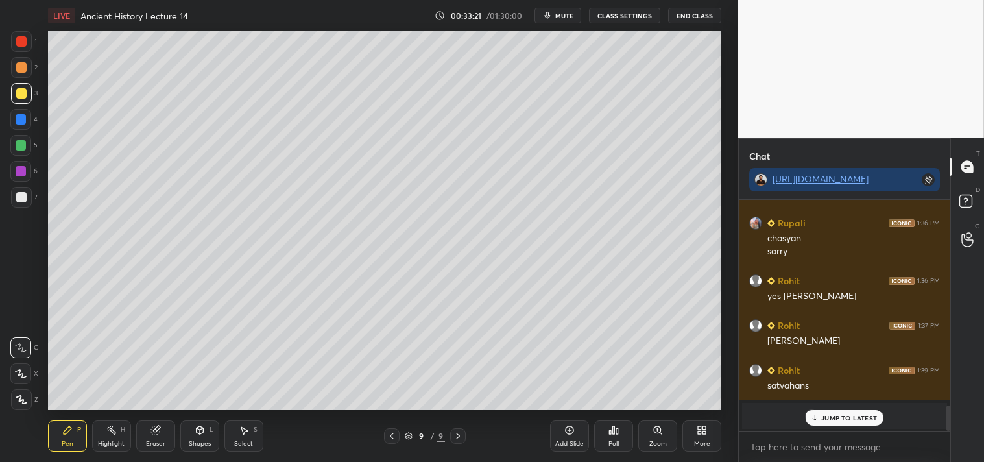
click at [827, 417] on p "JUMP TO LATEST" at bounding box center [849, 418] width 56 height 8
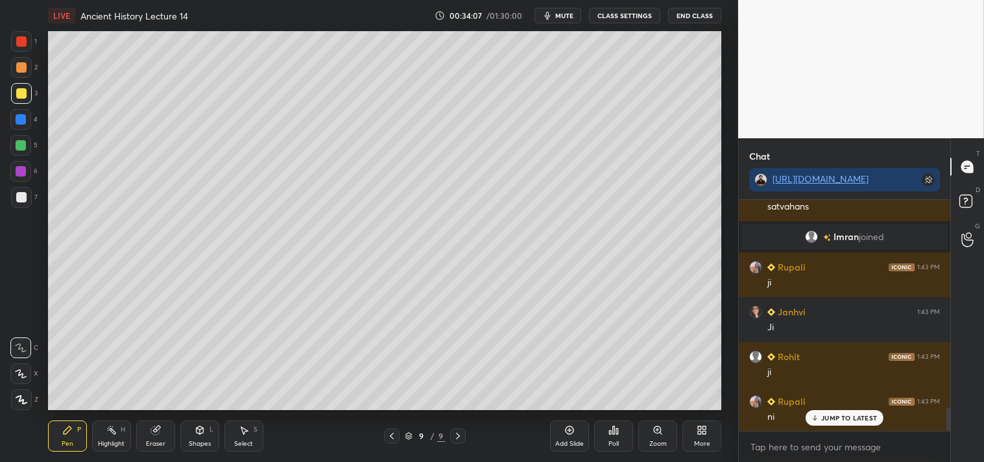
scroll to position [2035, 0]
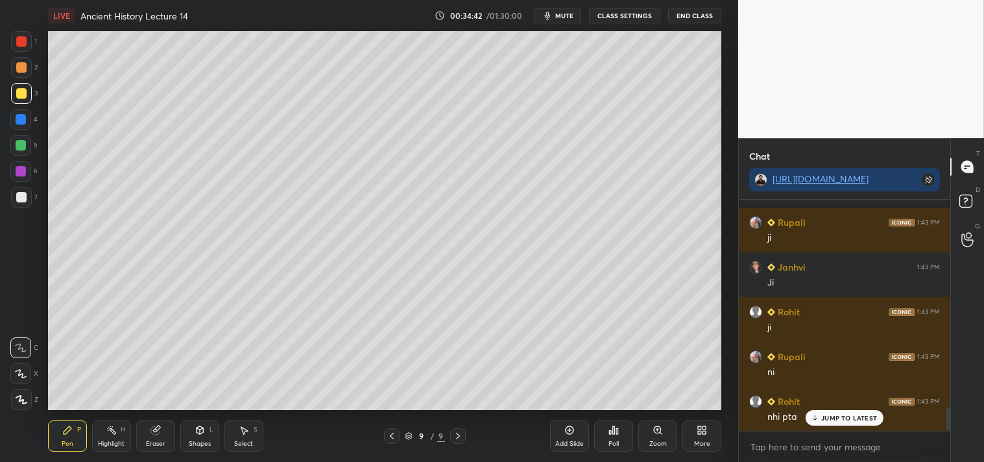
click at [580, 430] on div "Add Slide" at bounding box center [569, 435] width 39 height 31
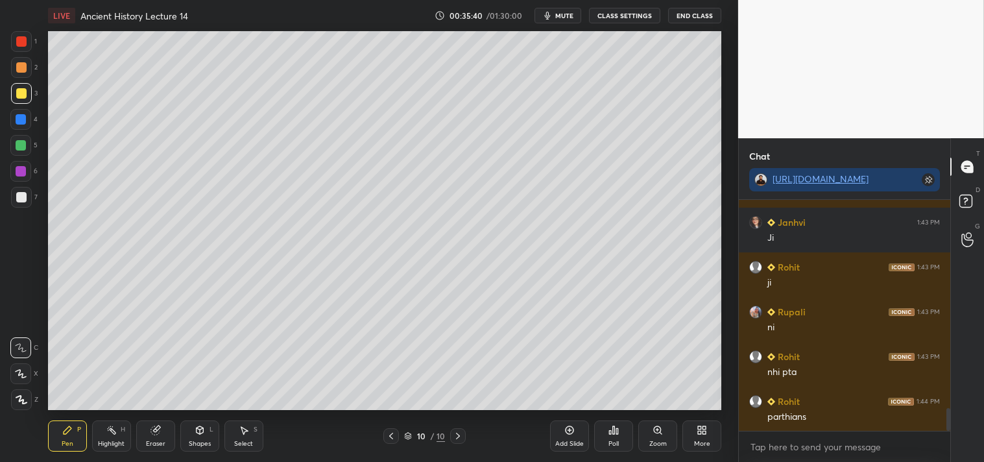
scroll to position [2125, 0]
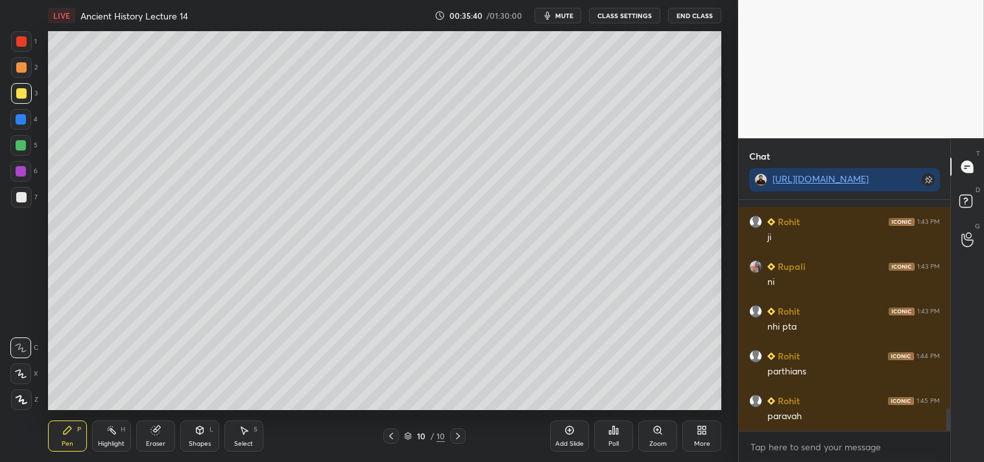
click at [576, 442] on div "Add Slide" at bounding box center [569, 444] width 29 height 6
click at [24, 196] on div at bounding box center [21, 197] width 10 height 10
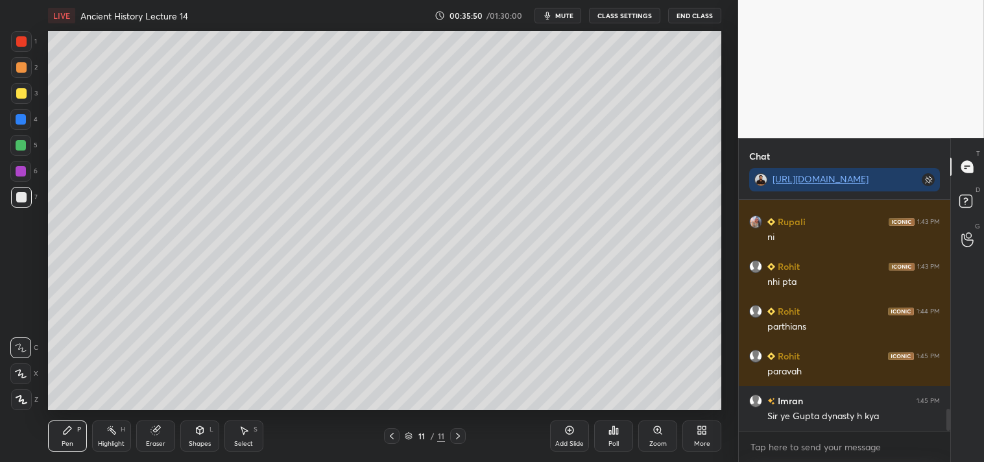
click at [18, 92] on div at bounding box center [21, 93] width 10 height 10
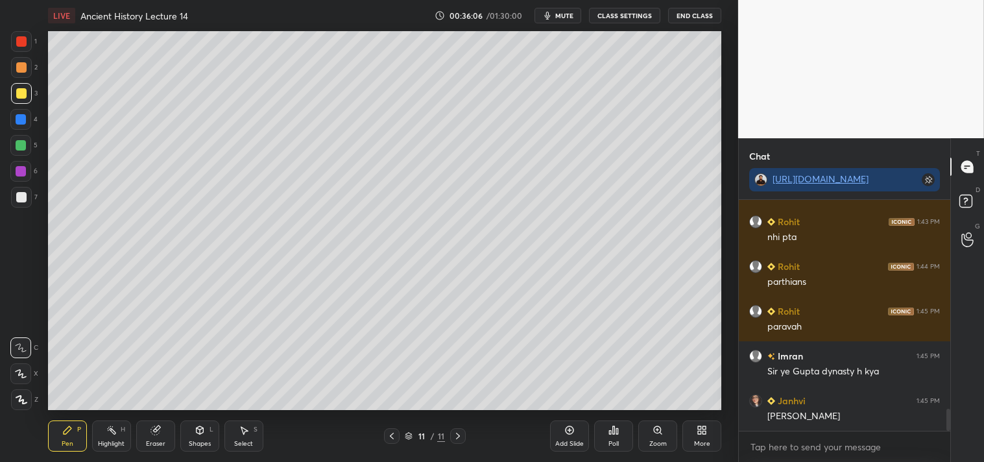
click at [23, 197] on div at bounding box center [21, 197] width 10 height 10
click at [574, 433] on icon at bounding box center [570, 430] width 10 height 10
click at [22, 95] on div at bounding box center [21, 93] width 10 height 10
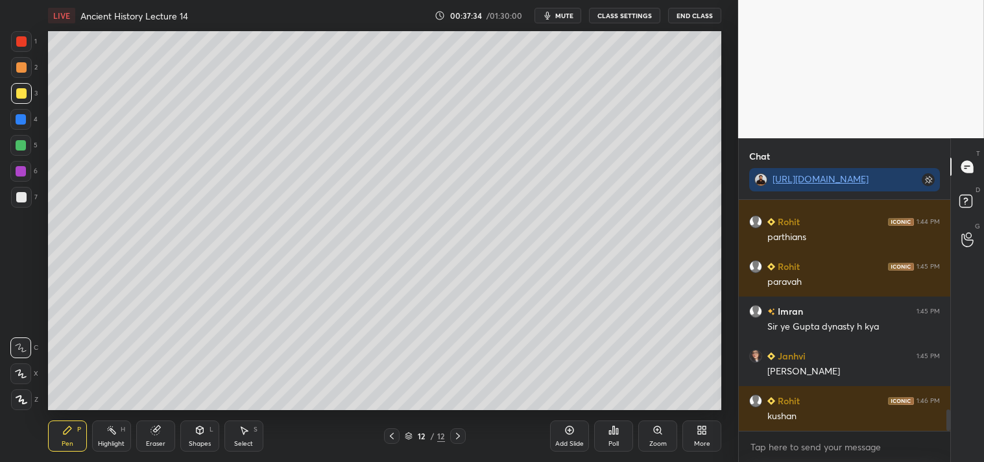
click at [21, 195] on div at bounding box center [21, 197] width 10 height 10
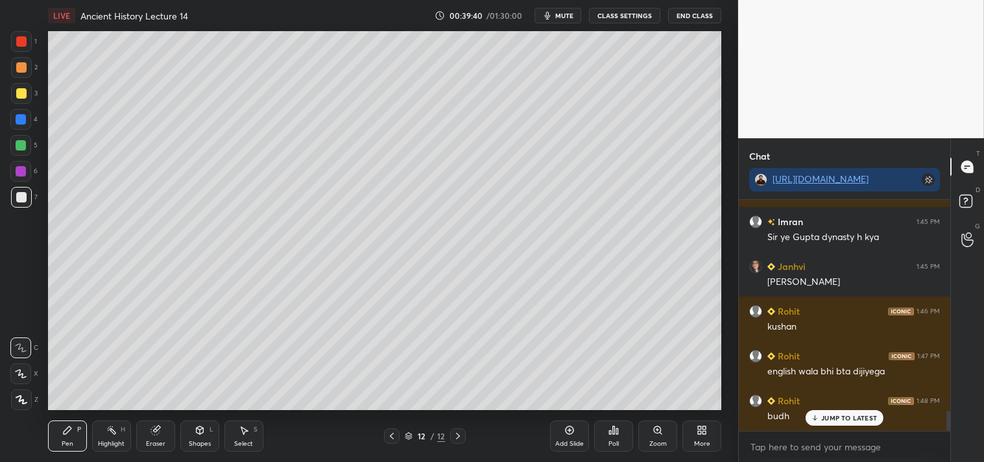
scroll to position [2393, 0]
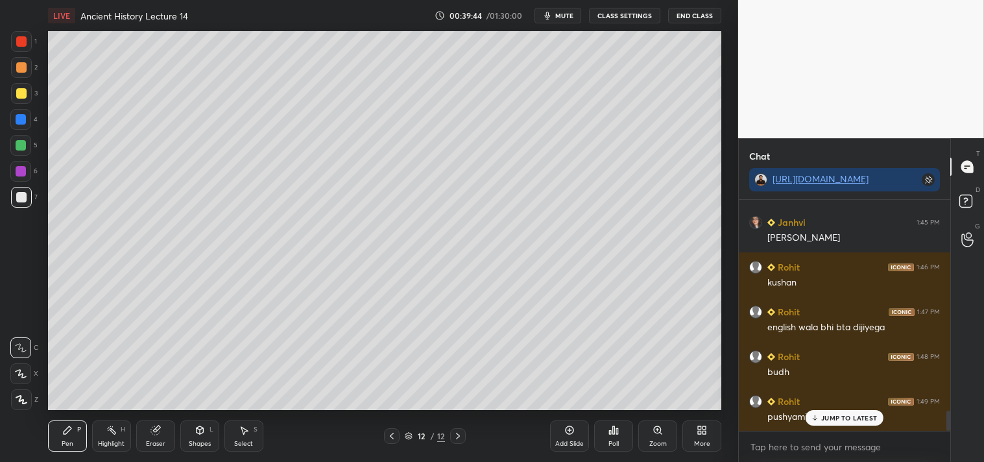
click at [842, 419] on p "JUMP TO LATEST" at bounding box center [849, 418] width 56 height 8
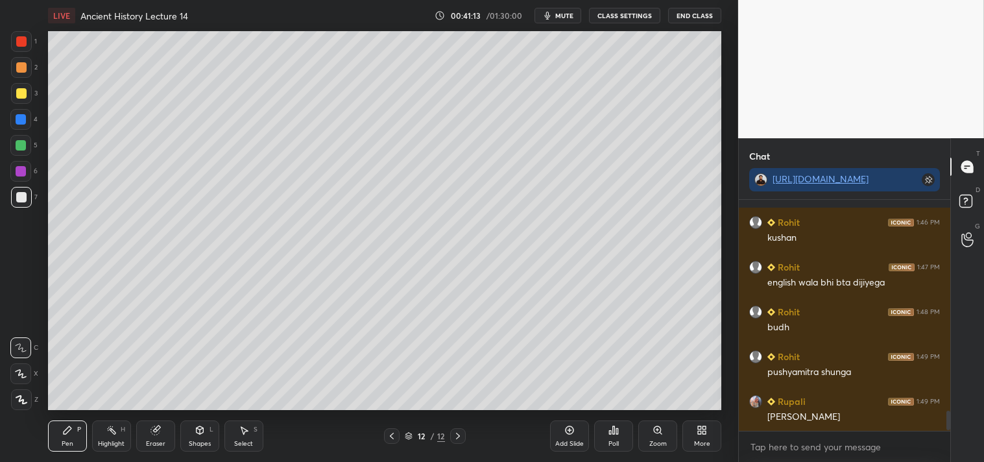
scroll to position [2483, 0]
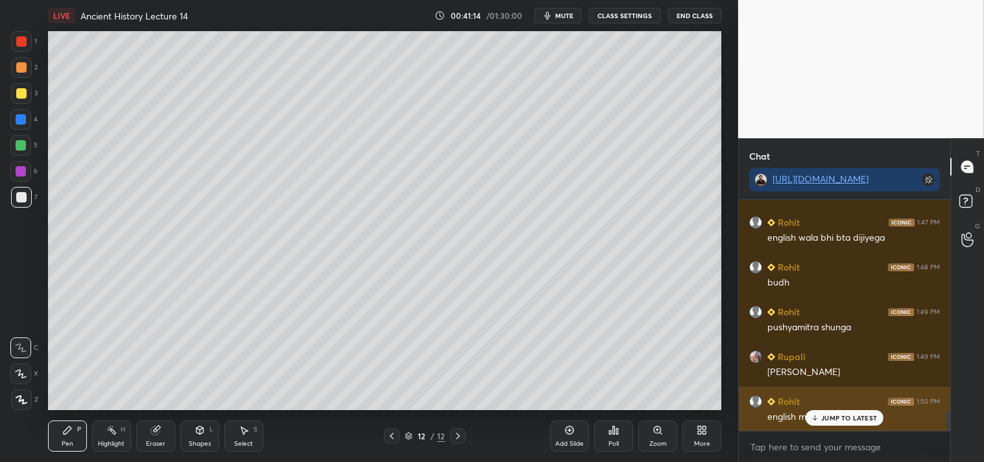
click at [840, 419] on p "JUMP TO LATEST" at bounding box center [849, 418] width 56 height 8
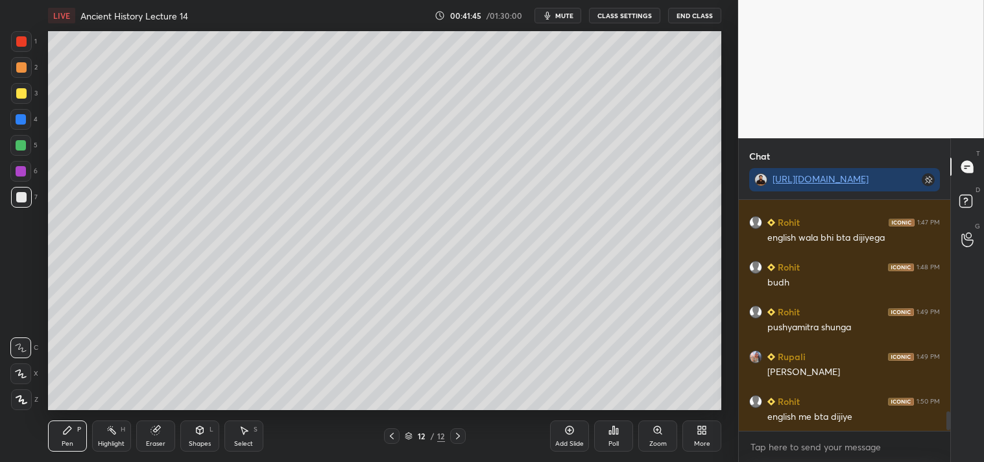
scroll to position [2527, 0]
click at [839, 419] on p "JUMP TO LATEST" at bounding box center [849, 418] width 56 height 8
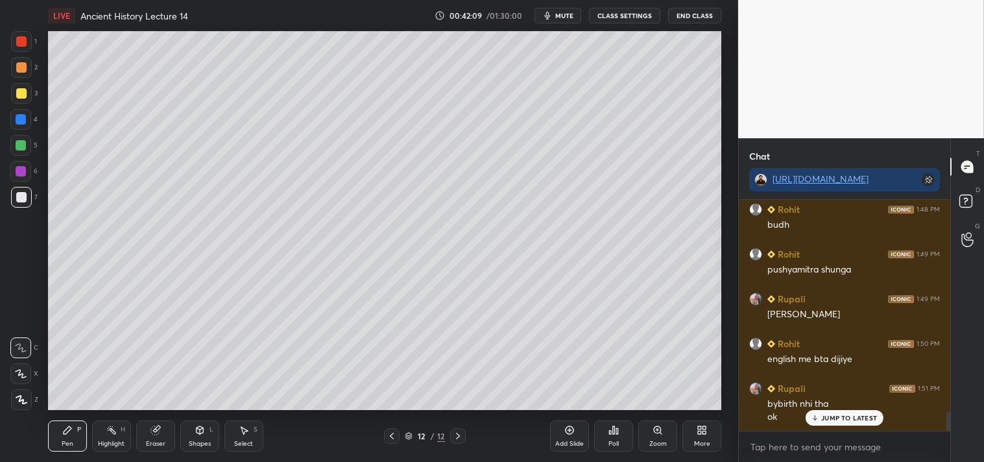
click at [570, 429] on icon at bounding box center [570, 430] width 10 height 10
click at [24, 93] on div at bounding box center [21, 93] width 10 height 10
click at [21, 193] on div at bounding box center [21, 197] width 10 height 10
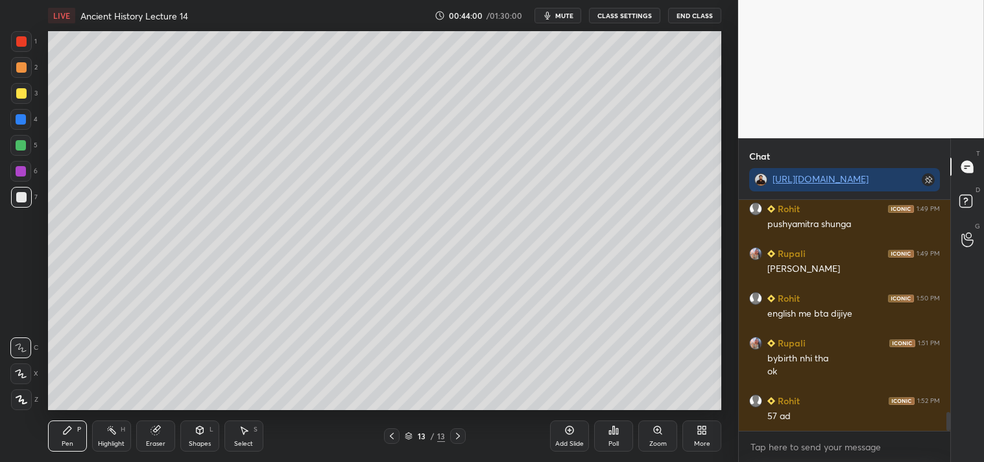
click at [21, 120] on div at bounding box center [21, 119] width 10 height 10
click at [23, 193] on div at bounding box center [21, 197] width 10 height 10
click at [19, 91] on div at bounding box center [21, 93] width 10 height 10
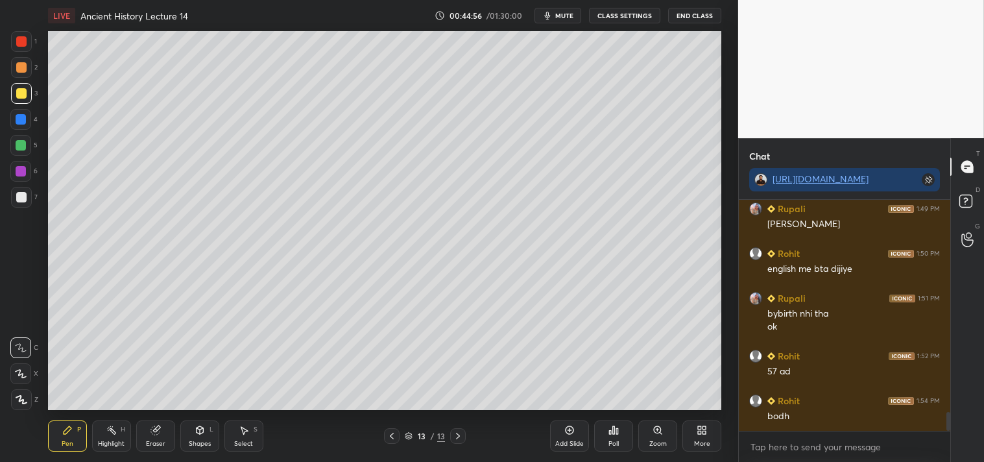
click at [574, 435] on div "Add Slide" at bounding box center [569, 435] width 39 height 31
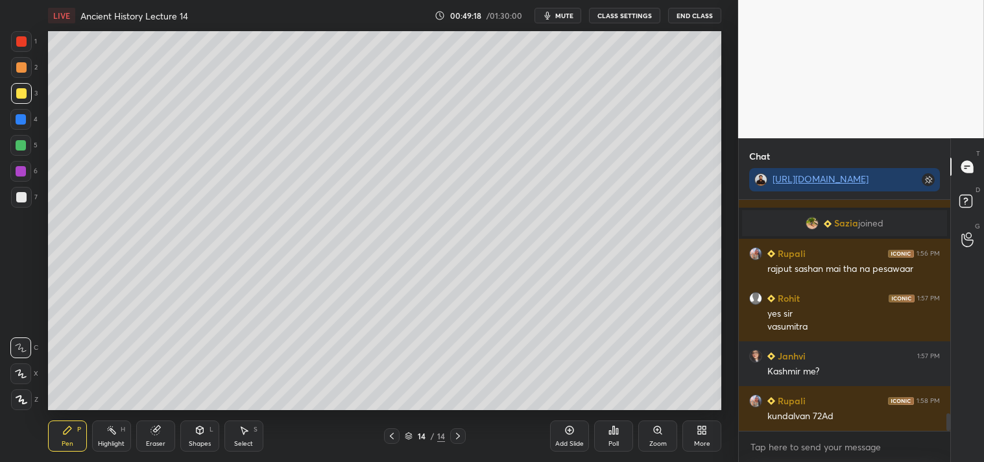
scroll to position [2778, 0]
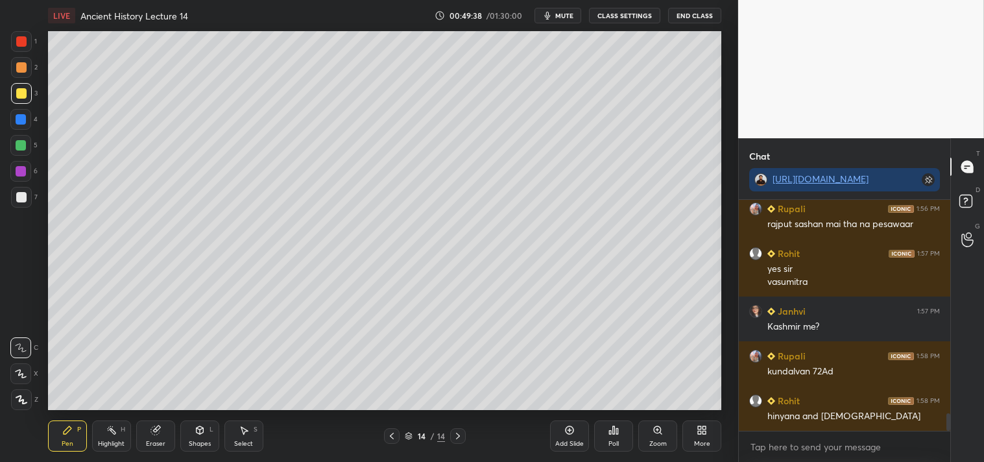
click at [563, 433] on div "Add Slide" at bounding box center [569, 435] width 39 height 31
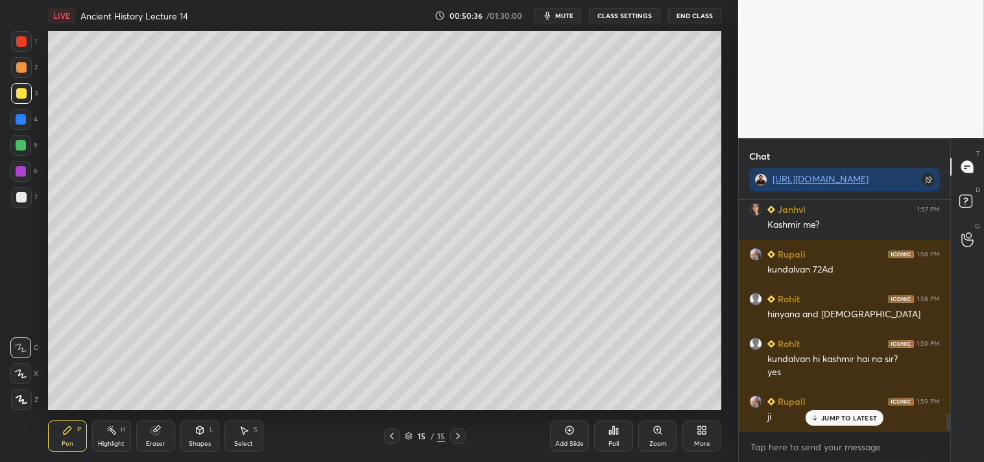
scroll to position [2925, 0]
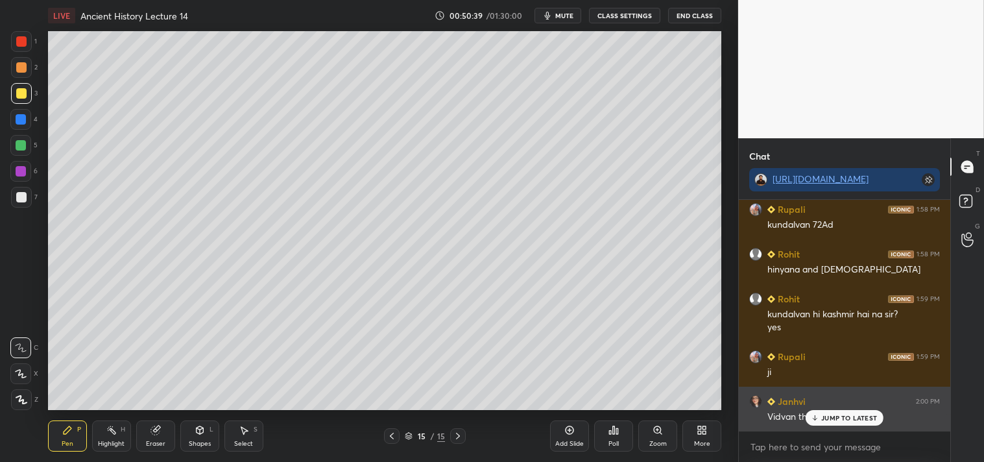
click at [844, 412] on div "JUMP TO LATEST" at bounding box center [845, 418] width 78 height 16
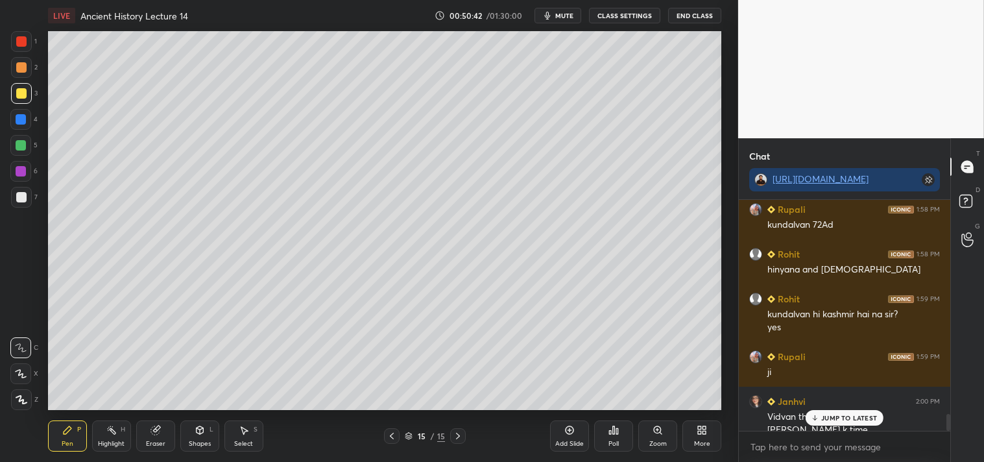
scroll to position [2938, 0]
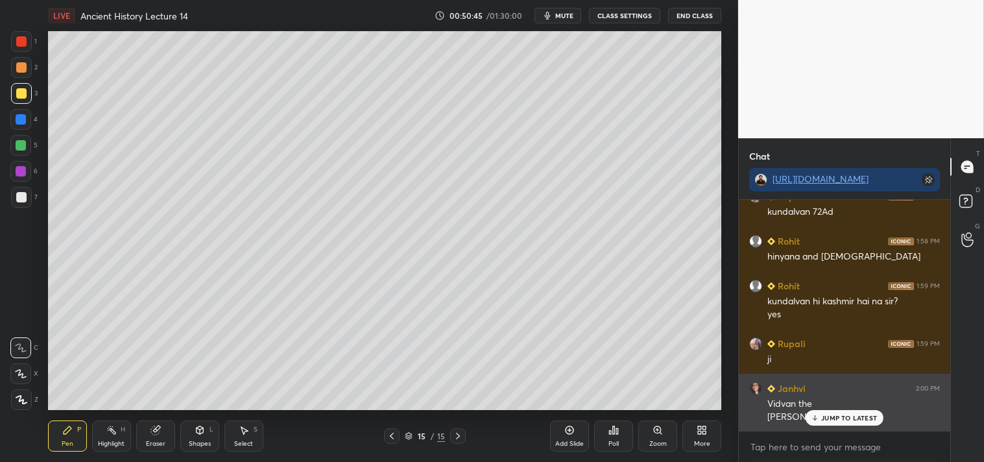
click at [842, 420] on p "JUMP TO LATEST" at bounding box center [849, 418] width 56 height 8
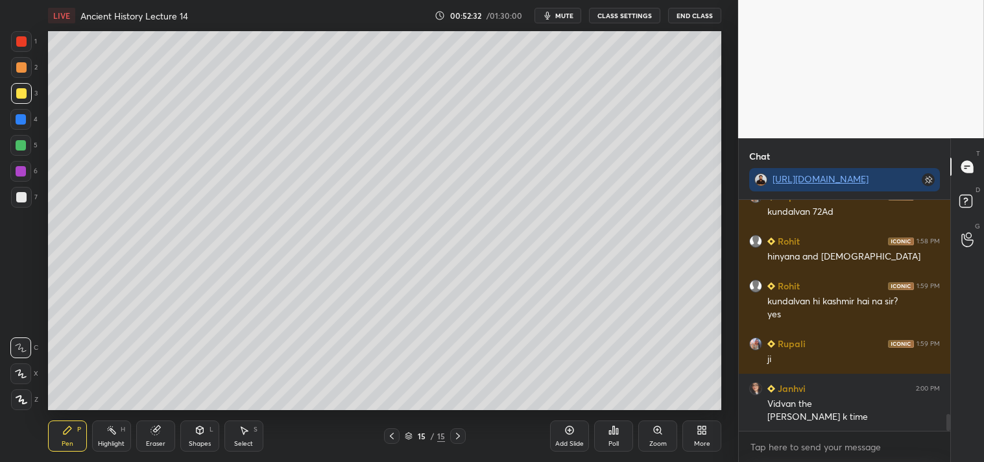
click at [573, 436] on div "Add Slide" at bounding box center [569, 435] width 39 height 31
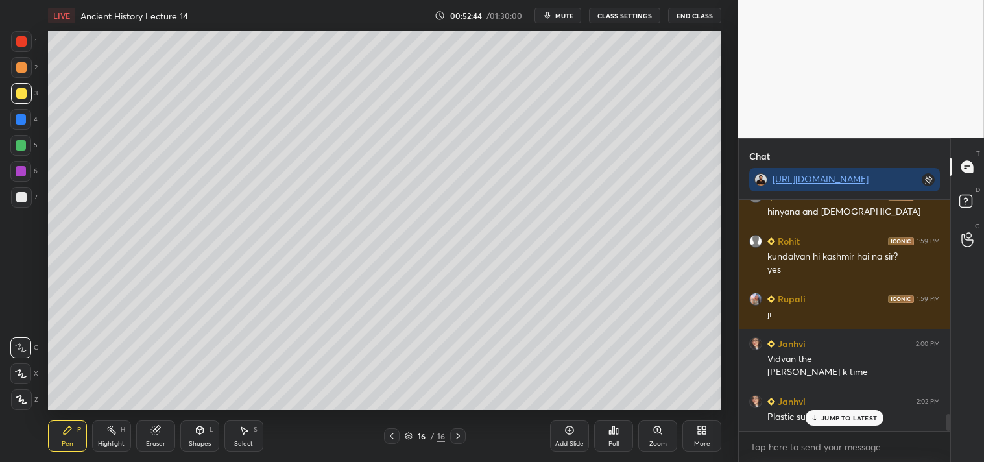
click at [840, 420] on p "JUMP TO LATEST" at bounding box center [849, 418] width 56 height 8
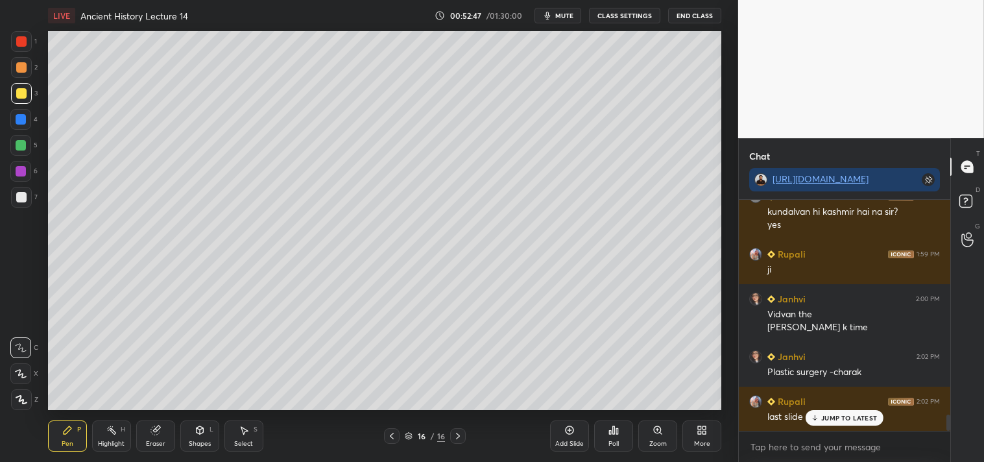
click at [841, 419] on p "JUMP TO LATEST" at bounding box center [849, 418] width 56 height 8
click at [393, 433] on icon at bounding box center [392, 436] width 10 height 10
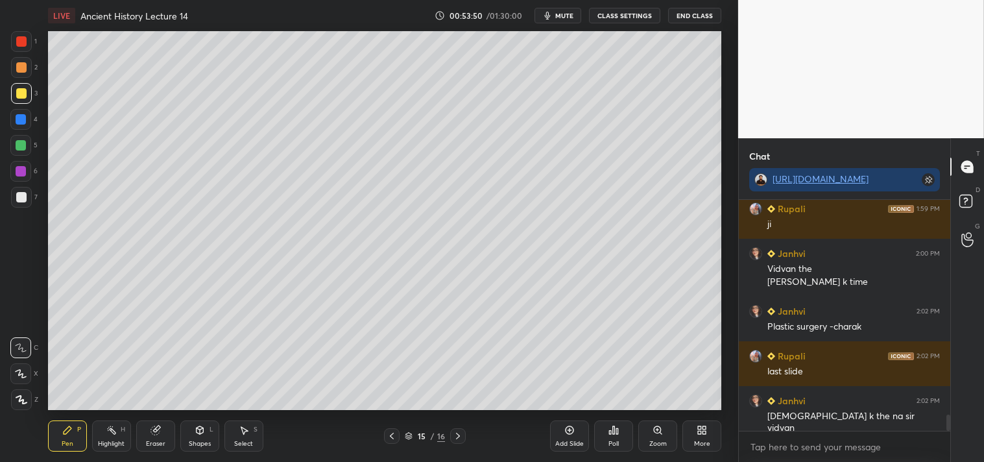
drag, startPoint x: 13, startPoint y: 196, endPoint x: 20, endPoint y: 191, distance: 8.5
click at [14, 197] on div at bounding box center [21, 197] width 21 height 21
click at [25, 94] on div at bounding box center [21, 93] width 10 height 10
click at [21, 193] on div at bounding box center [21, 197] width 10 height 10
click at [457, 433] on icon at bounding box center [458, 436] width 10 height 10
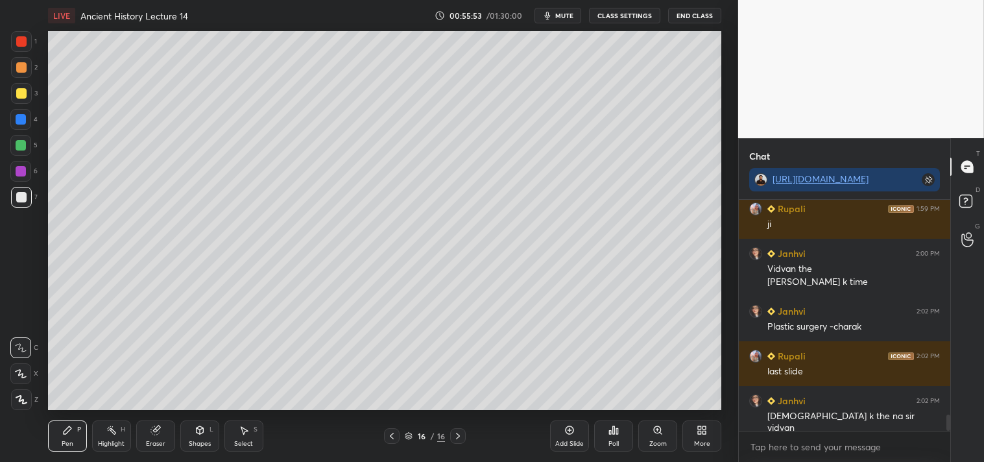
click at [23, 93] on div at bounding box center [21, 93] width 10 height 10
click at [22, 196] on div at bounding box center [21, 197] width 10 height 10
click at [158, 435] on icon at bounding box center [156, 430] width 10 height 10
click at [68, 433] on icon at bounding box center [67, 430] width 10 height 10
click at [572, 435] on icon at bounding box center [570, 430] width 10 height 10
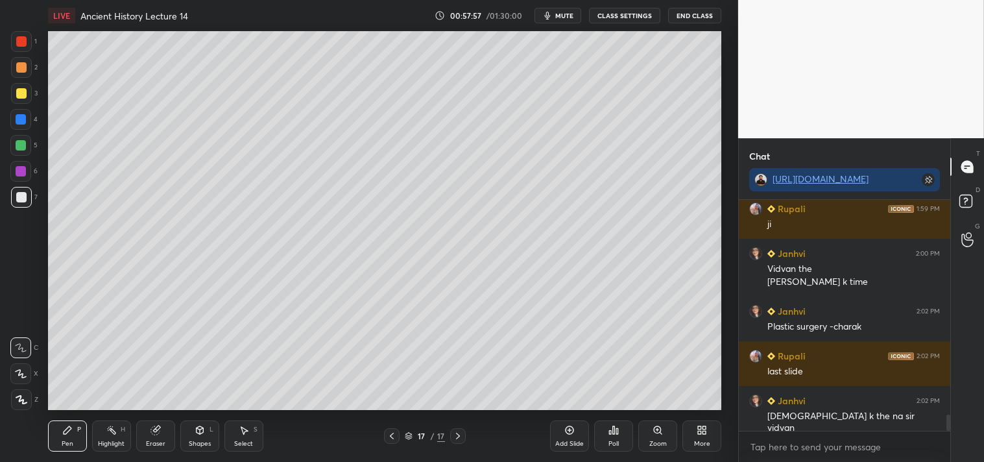
click at [22, 97] on div at bounding box center [21, 93] width 10 height 10
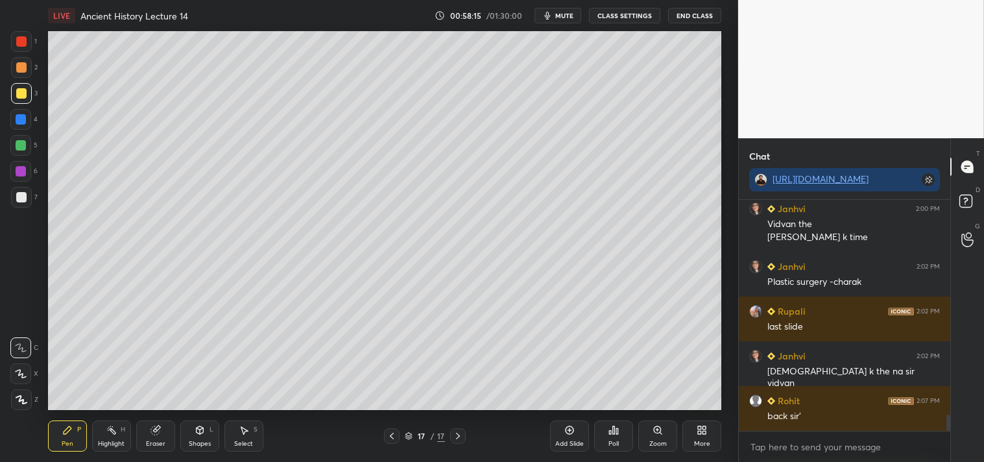
click at [393, 437] on icon at bounding box center [392, 436] width 10 height 10
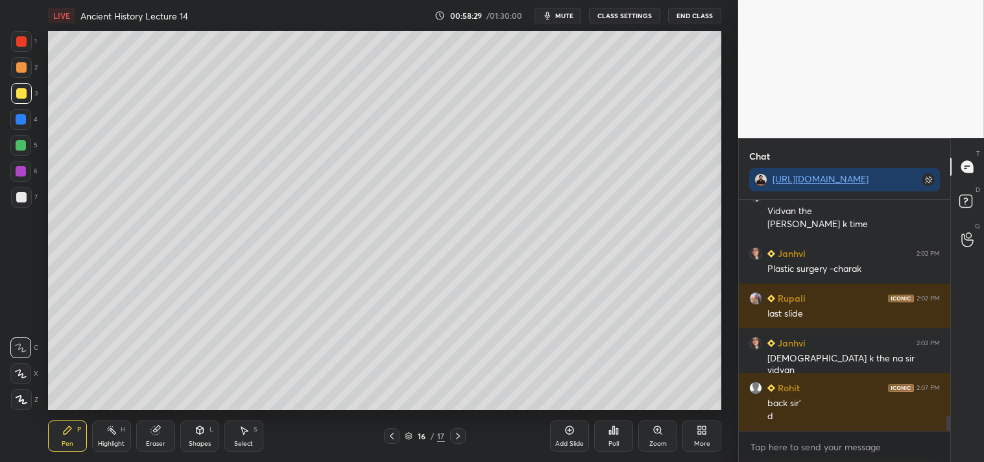
click at [456, 432] on icon at bounding box center [458, 436] width 10 height 10
click at [18, 199] on div at bounding box center [21, 197] width 10 height 10
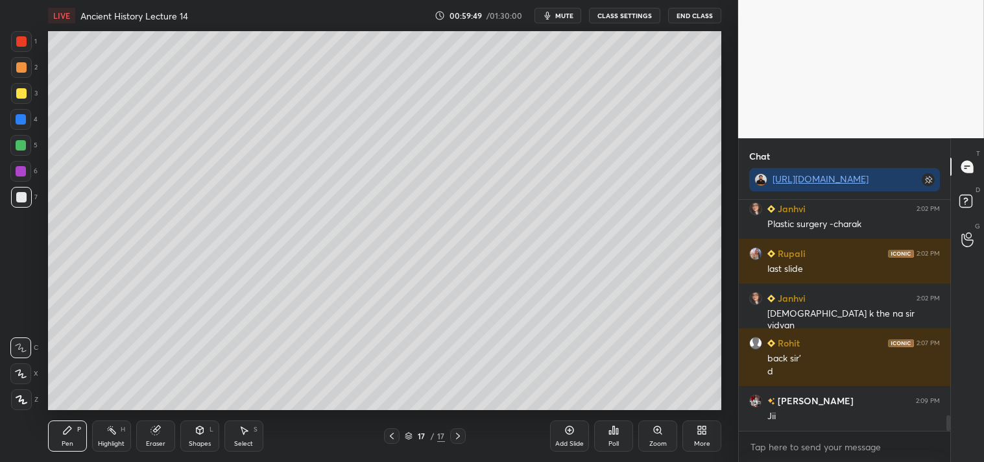
click at [572, 432] on icon at bounding box center [570, 430] width 10 height 10
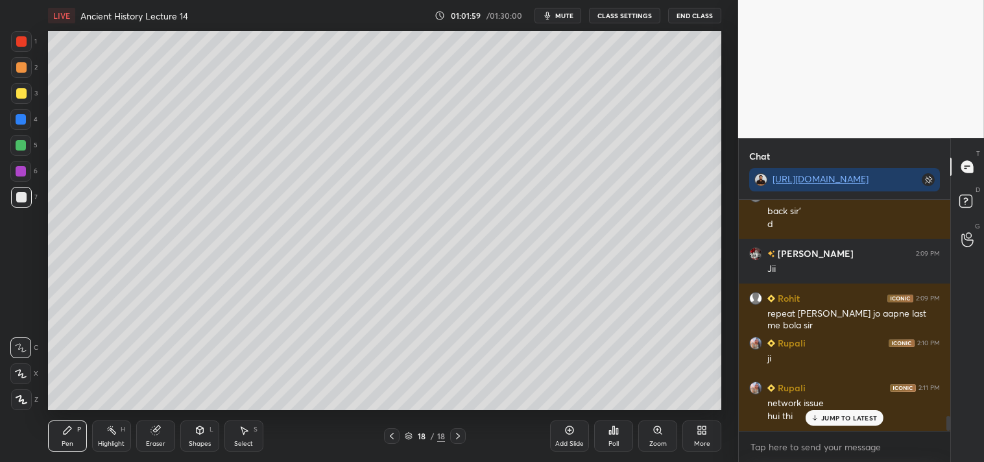
scroll to position [3366, 0]
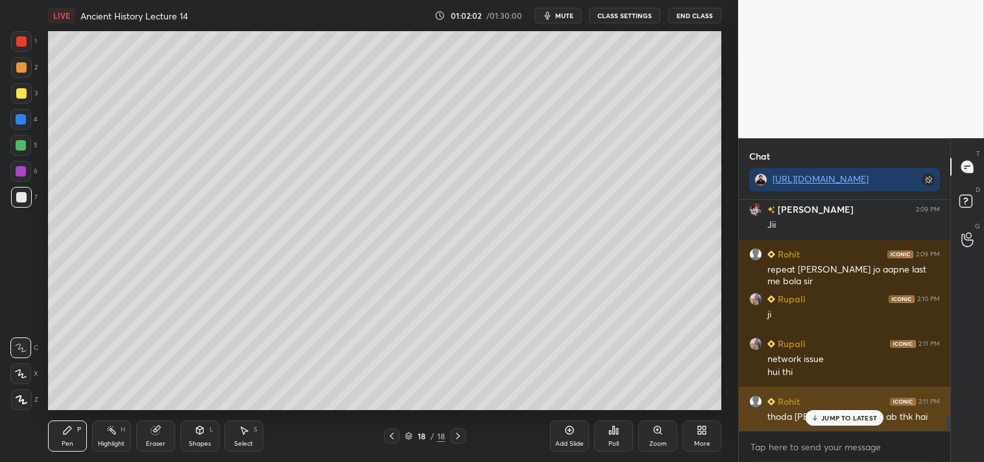
drag, startPoint x: 837, startPoint y: 417, endPoint x: 834, endPoint y: 423, distance: 7.0
click at [837, 417] on p "JUMP TO LATEST" at bounding box center [849, 418] width 56 height 8
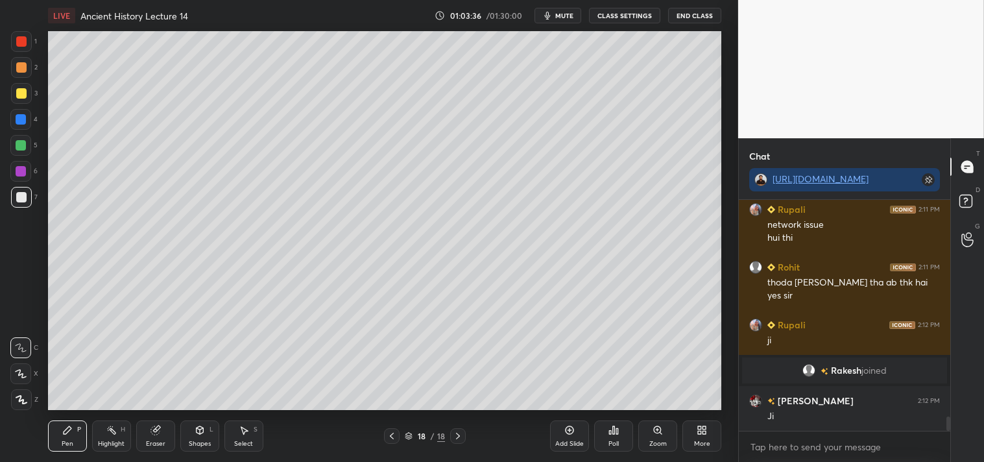
scroll to position [3546, 0]
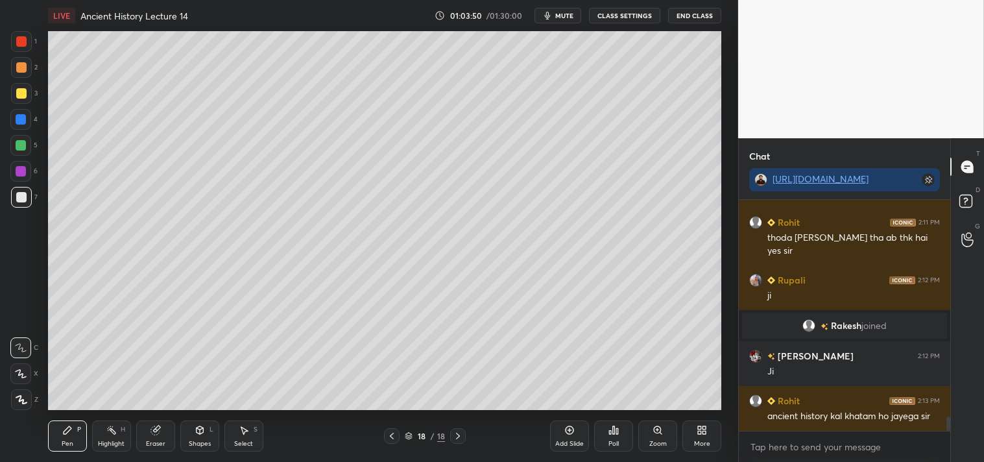
click at [565, 432] on icon at bounding box center [570, 430] width 10 height 10
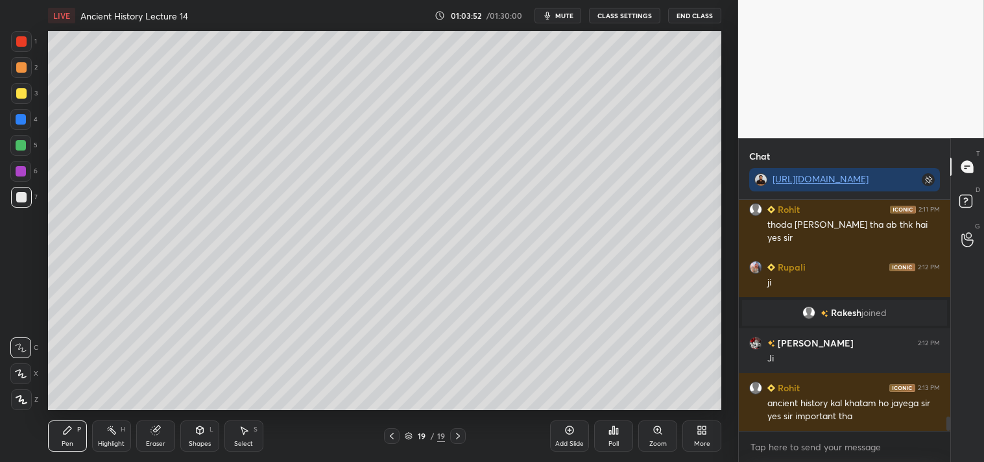
click at [16, 90] on div at bounding box center [21, 93] width 10 height 10
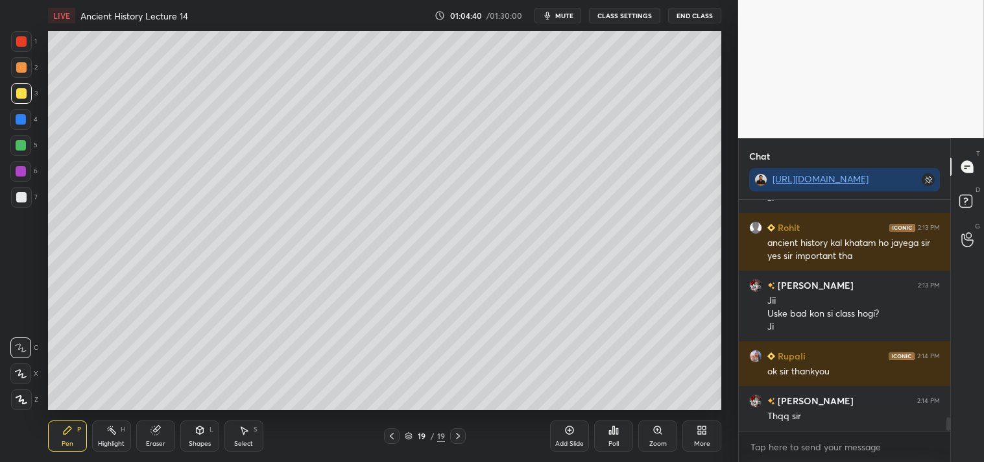
scroll to position [3764, 0]
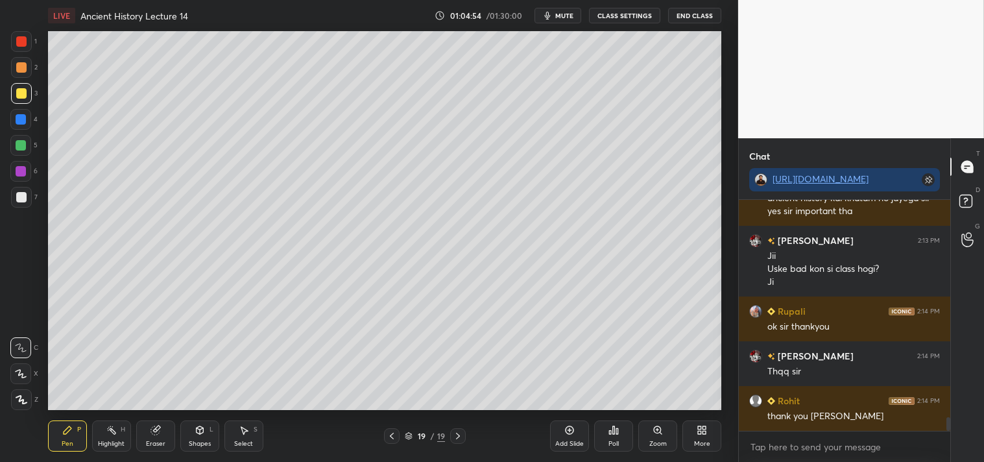
click at [693, 16] on button "End Class" at bounding box center [694, 16] width 53 height 16
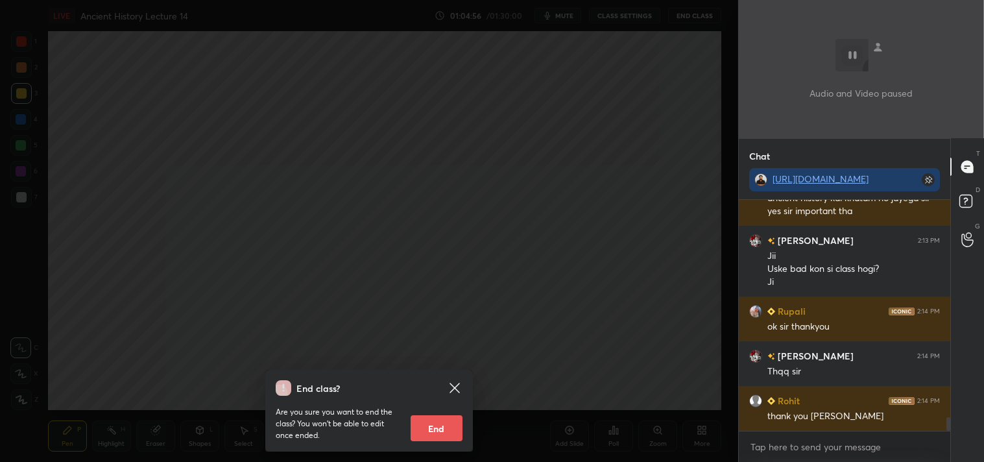
drag, startPoint x: 441, startPoint y: 425, endPoint x: 448, endPoint y: 431, distance: 8.7
click at [445, 426] on button "End" at bounding box center [437, 428] width 52 height 26
type textarea "x"
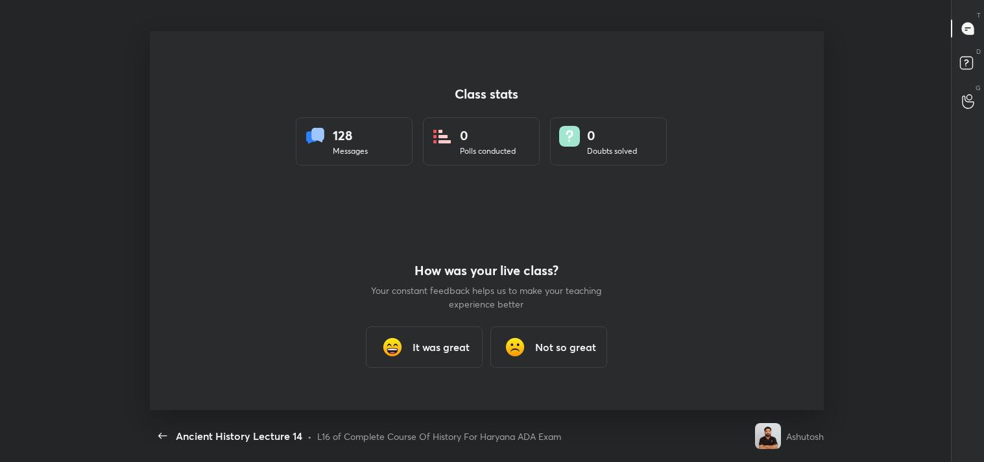
scroll to position [0, 0]
